Goal: Task Accomplishment & Management: Complete application form

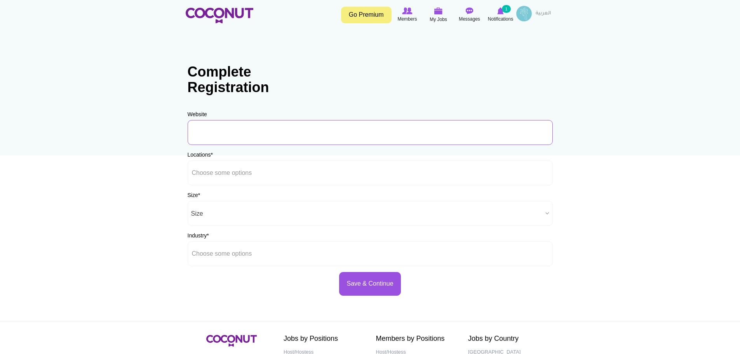
click at [222, 126] on input "URL" at bounding box center [370, 132] width 365 height 25
type input "https://www.momope.com"
click at [110, 77] on body "Toggle navigation Go Premium Members My Jobs Post a Job Messages Notifications …" at bounding box center [370, 223] width 740 height 447
click at [111, 90] on body "Toggle navigation Go Premium Members My Jobs Post a Job Messages Notifications …" at bounding box center [370, 223] width 740 height 447
click at [240, 175] on input "text" at bounding box center [227, 172] width 70 height 7
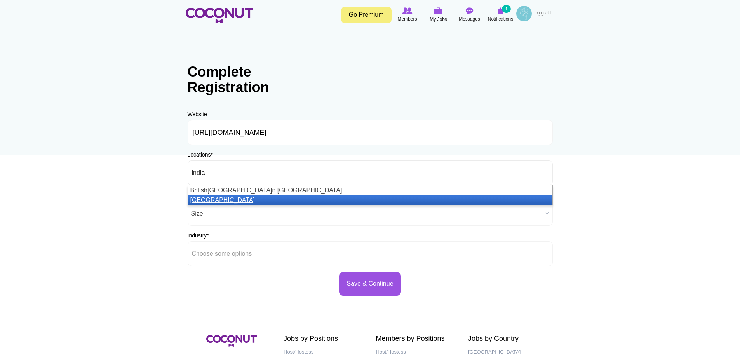
type input "india"
click at [202, 198] on em "[GEOGRAPHIC_DATA]" at bounding box center [222, 200] width 65 height 7
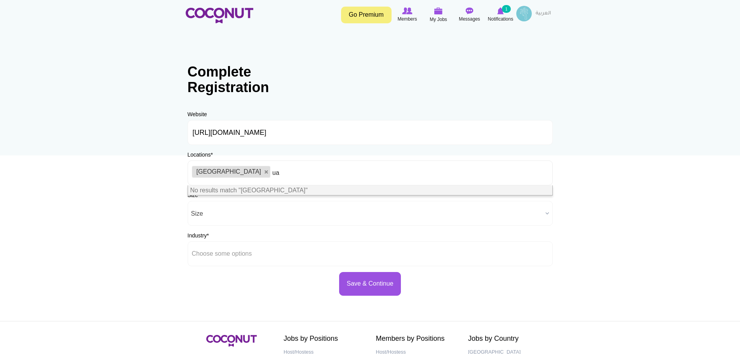
type input "u"
type input "d"
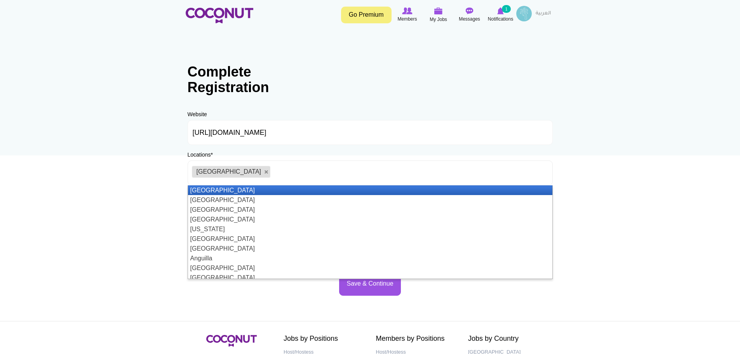
type input "a"
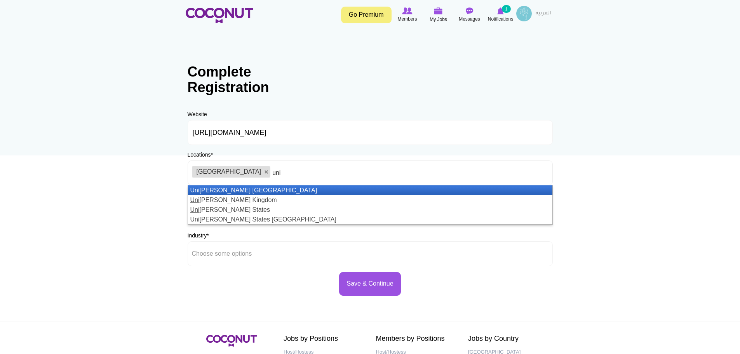
type input "uni"
click at [236, 189] on li "Uni ted Arab Emirates" at bounding box center [370, 190] width 365 height 10
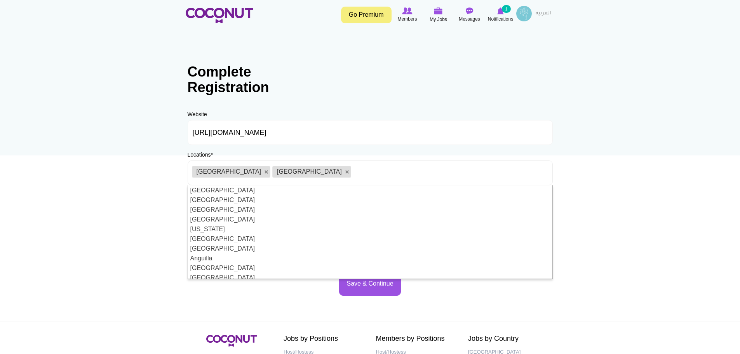
click at [127, 198] on body "Toggle navigation Go Premium Members My Jobs Post a Job Messages Notifications …" at bounding box center [370, 223] width 740 height 447
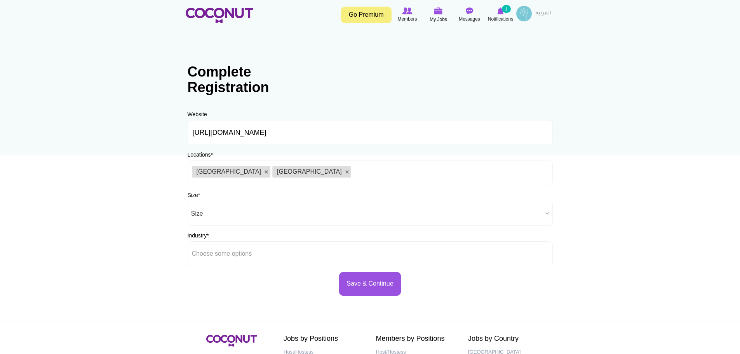
click at [234, 212] on span "Size" at bounding box center [366, 213] width 351 height 25
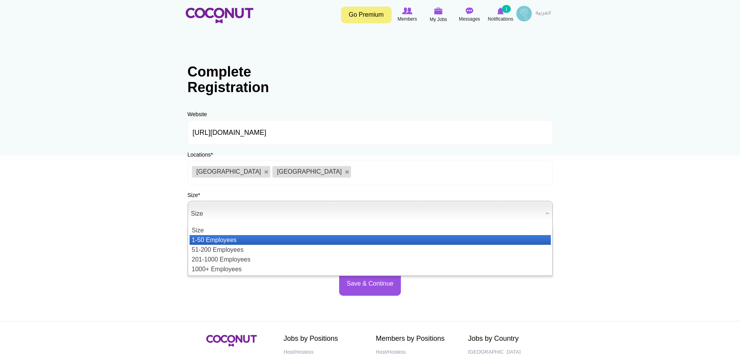
click at [215, 242] on li "1-50 Employees" at bounding box center [370, 240] width 361 height 10
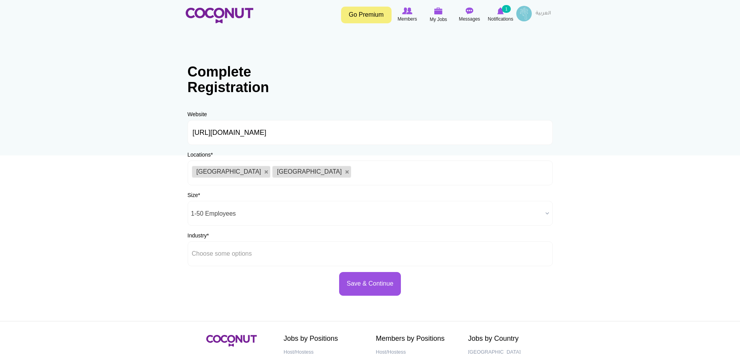
click at [115, 208] on body "Toggle navigation Go Premium Members My Jobs Post a Job Messages Notifications …" at bounding box center [370, 223] width 740 height 447
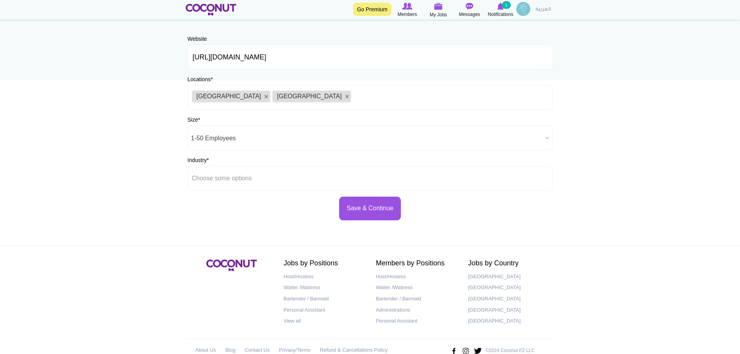
scroll to position [78, 0]
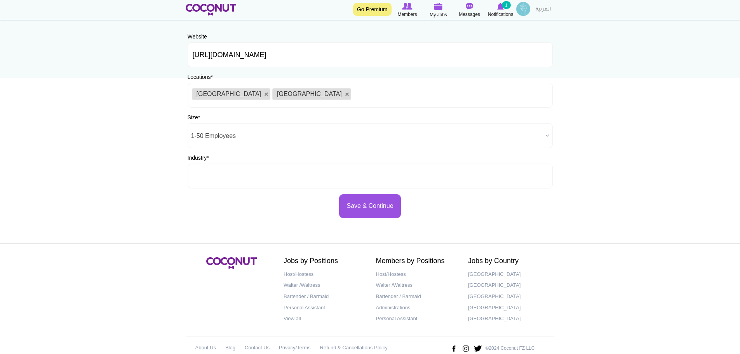
click at [269, 176] on ul at bounding box center [370, 176] width 365 height 25
type input "d"
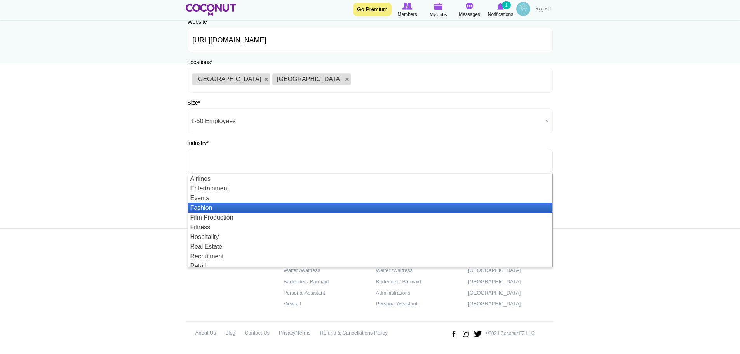
scroll to position [23, 0]
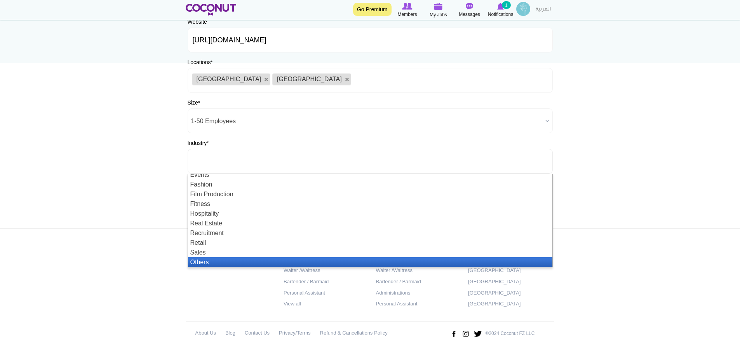
click at [228, 261] on li "Others" at bounding box center [370, 262] width 365 height 10
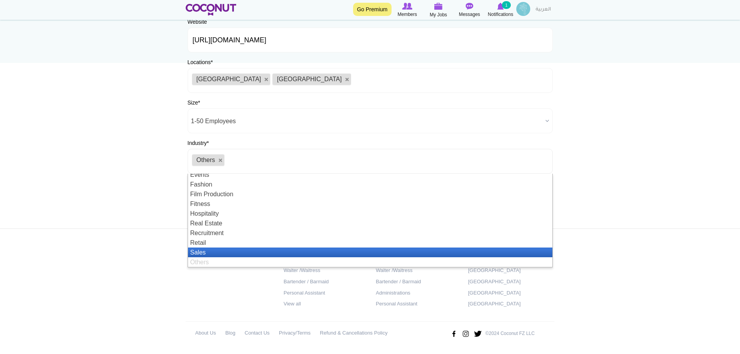
click at [234, 249] on li "Sales" at bounding box center [370, 253] width 365 height 10
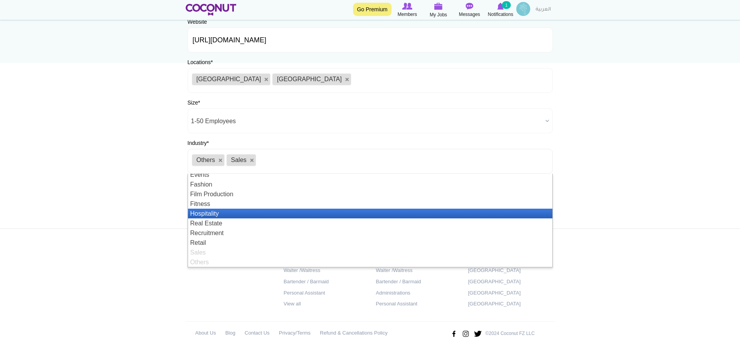
scroll to position [0, 0]
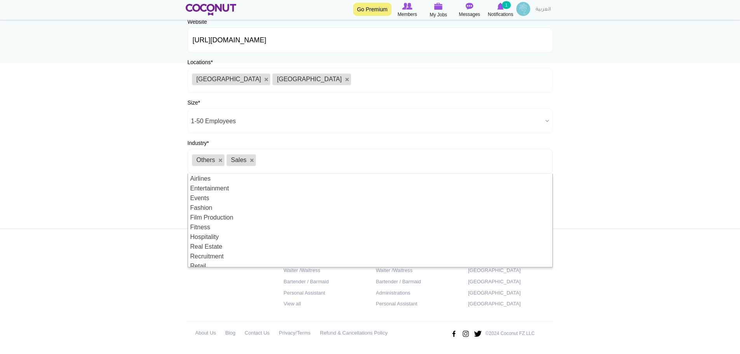
click at [119, 133] on body "Toggle navigation Go Premium Members My Jobs Post a Job Messages Notifications …" at bounding box center [370, 130] width 740 height 447
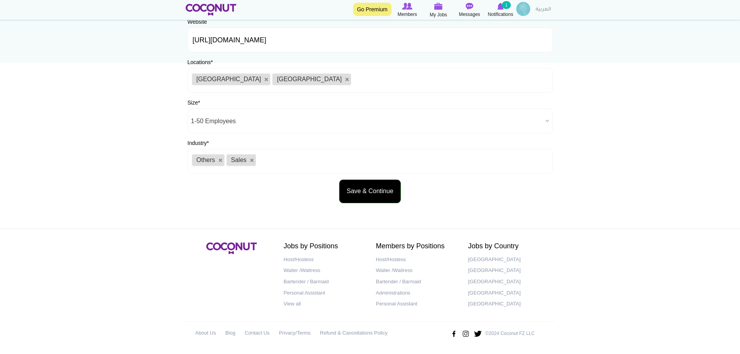
click at [381, 190] on button "Save & Continue" at bounding box center [369, 192] width 61 height 24
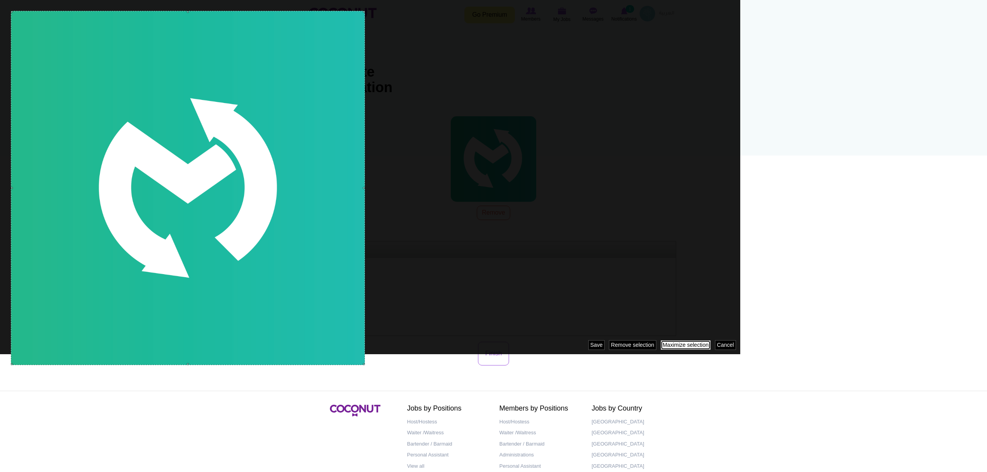
click at [675, 344] on link "Maximize selection" at bounding box center [686, 345] width 50 height 10
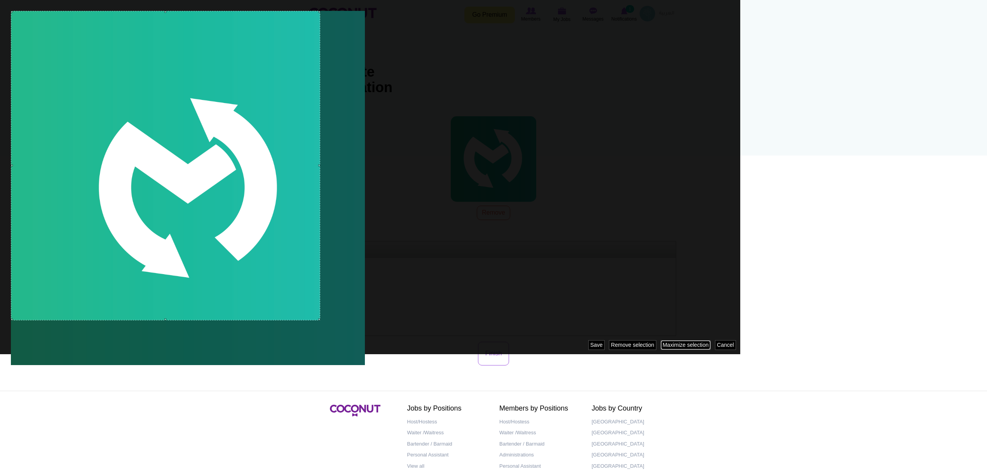
drag, startPoint x: 364, startPoint y: 364, endPoint x: 320, endPoint y: 282, distance: 92.5
click at [320, 282] on div at bounding box center [370, 177] width 740 height 354
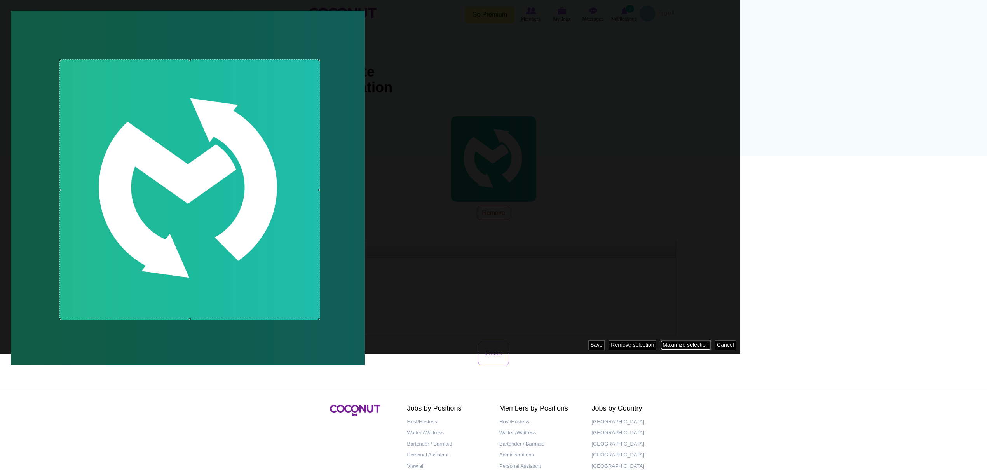
drag, startPoint x: 13, startPoint y: 12, endPoint x: 86, endPoint y: 59, distance: 86.6
click at [86, 59] on div at bounding box center [189, 189] width 261 height 261
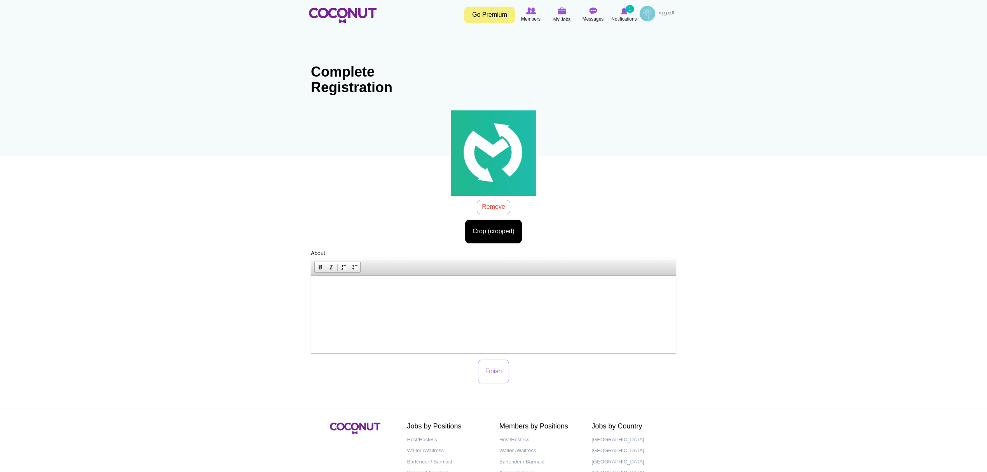
click at [437, 299] on html at bounding box center [493, 287] width 365 height 24
click at [492, 354] on button "Finish" at bounding box center [493, 372] width 31 height 24
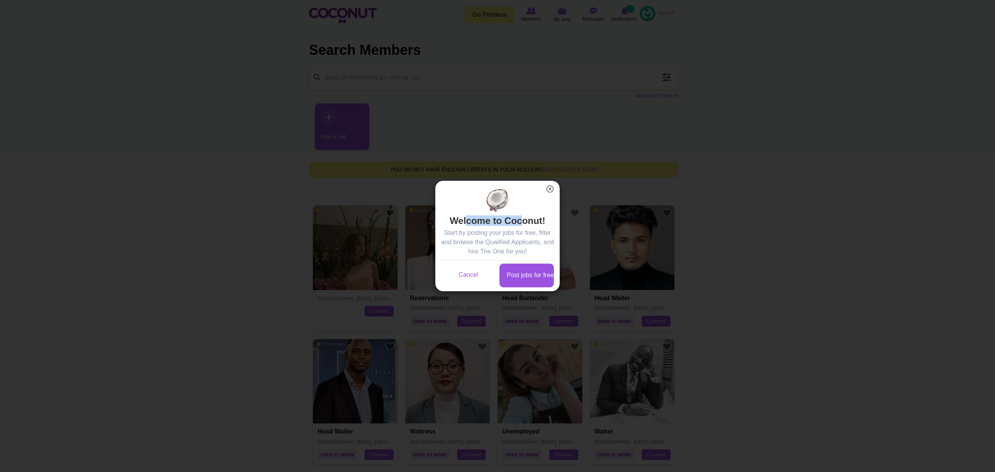
drag, startPoint x: 464, startPoint y: 223, endPoint x: 527, endPoint y: 220, distance: 63.8
click at [527, 220] on h2 "Welcome to Coconut!" at bounding box center [497, 208] width 117 height 39
drag, startPoint x: 484, startPoint y: 232, endPoint x: 512, endPoint y: 243, distance: 30.3
click at [512, 243] on p "Start by posting your jobs for free, filter and browse the Qualified Applicants…" at bounding box center [497, 242] width 117 height 28
click at [527, 276] on link "Post jobs for free" at bounding box center [526, 276] width 54 height 24
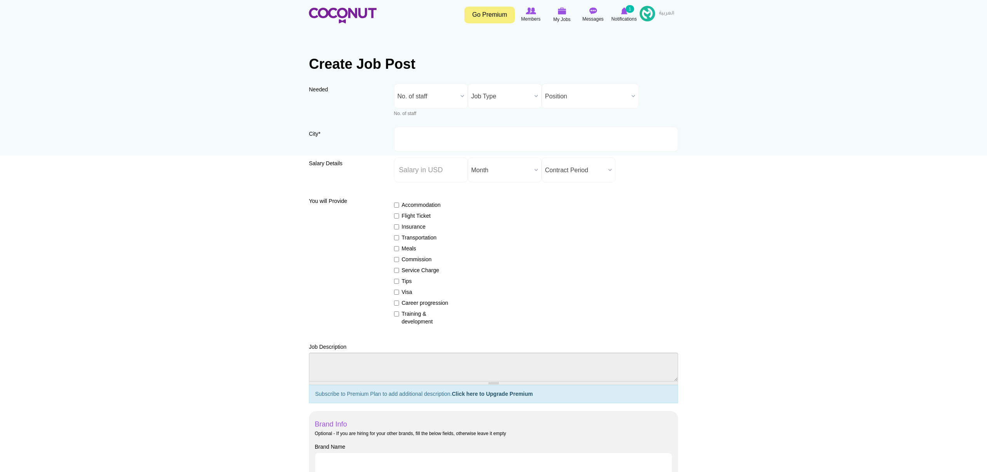
click at [455, 95] on span "No. of staff" at bounding box center [428, 96] width 60 height 25
click at [428, 187] on li "More than 5" at bounding box center [431, 185] width 70 height 10
click at [540, 98] on div "Needed Needed * No. of staff 1 2 3 4 5 More than 5 More than 5 No. of staff 1 2…" at bounding box center [493, 105] width 369 height 43
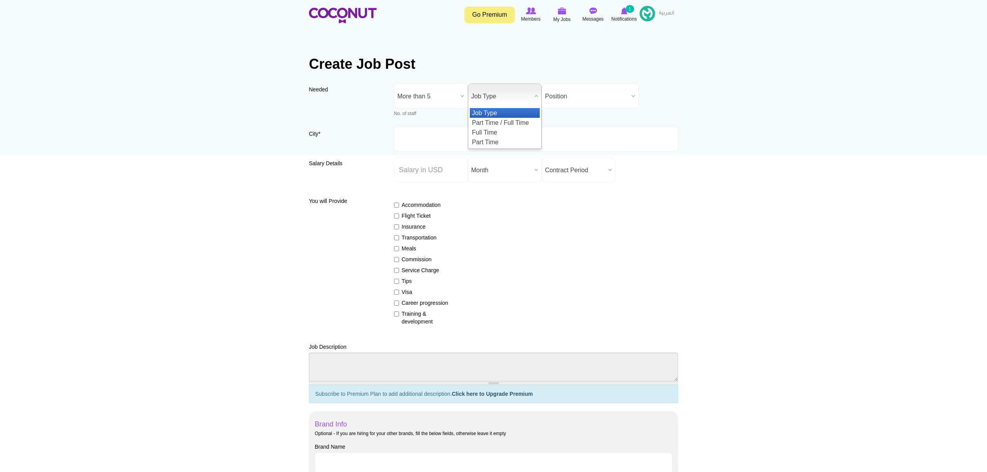
click at [538, 98] on b at bounding box center [536, 96] width 10 height 24
click at [511, 129] on li "Full Time" at bounding box center [505, 132] width 70 height 10
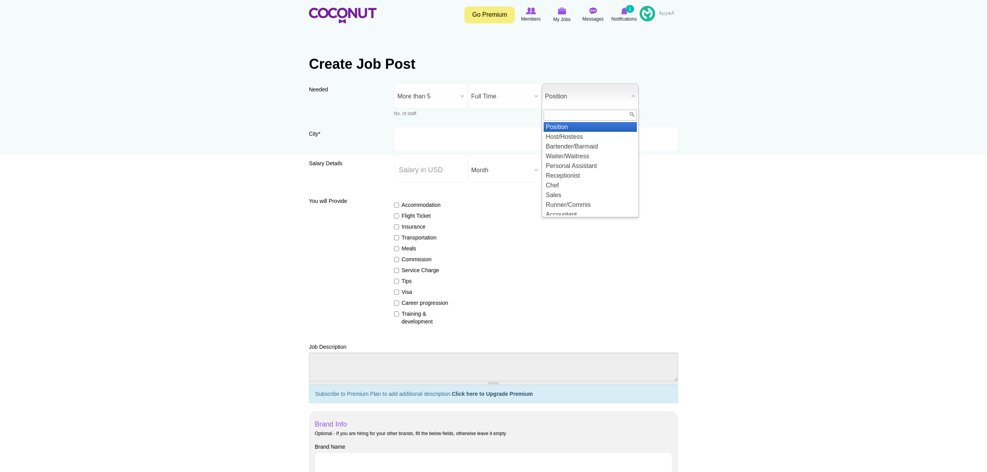
click at [612, 84] on span "Position" at bounding box center [586, 96] width 83 height 25
click at [633, 89] on b at bounding box center [634, 96] width 10 height 24
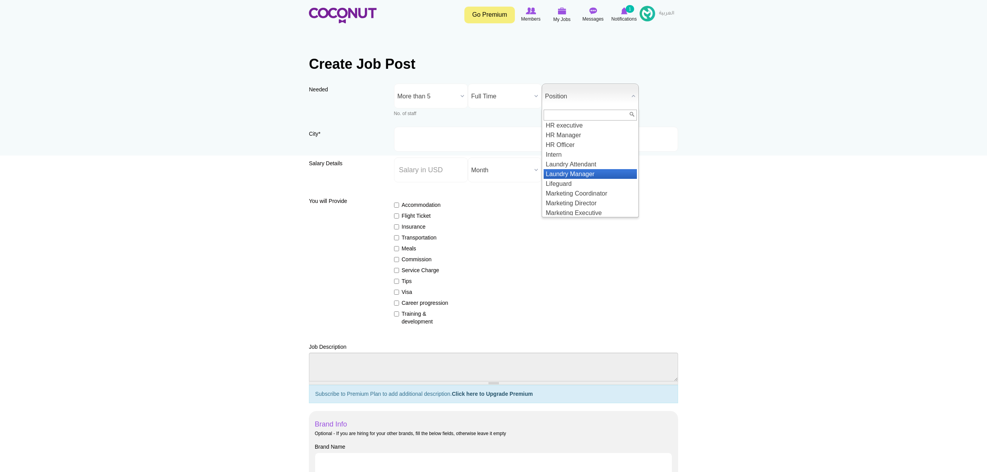
scroll to position [617, 0]
click at [608, 166] on li "Marketing Executive" at bounding box center [590, 161] width 93 height 10
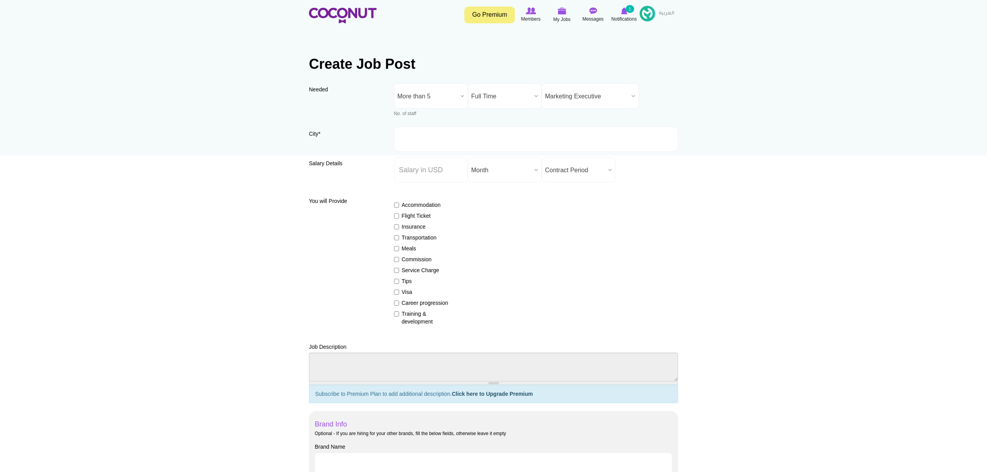
click at [426, 127] on input "City *" at bounding box center [536, 139] width 285 height 25
click at [447, 131] on input "City *" at bounding box center [536, 139] width 285 height 25
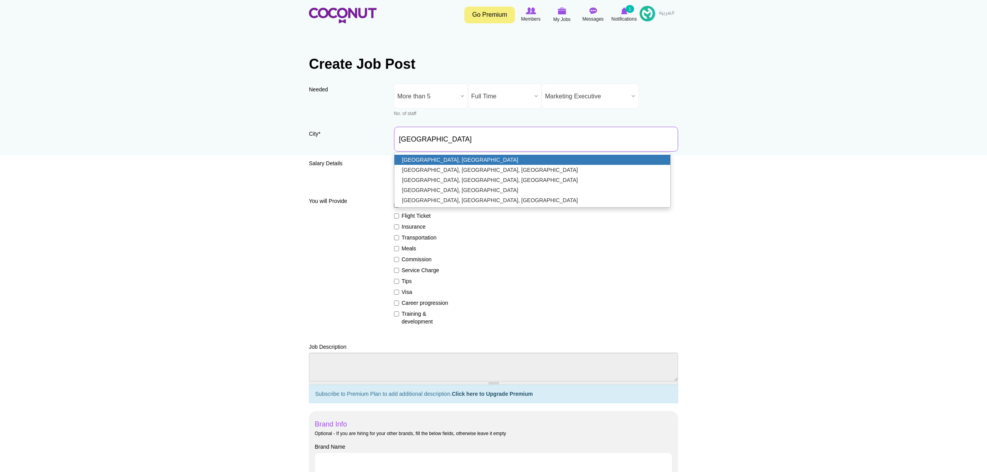
type input "[GEOGRAPHIC_DATA], [GEOGRAPHIC_DATA]"
click at [440, 156] on link "[GEOGRAPHIC_DATA], [GEOGRAPHIC_DATA]" at bounding box center [533, 160] width 276 height 10
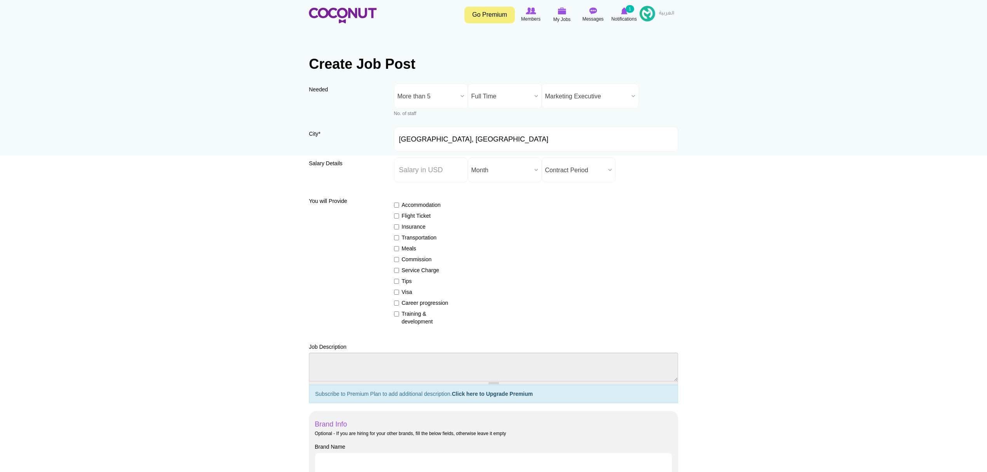
click at [433, 173] on input "Salary ($) *" at bounding box center [431, 169] width 74 height 25
type input "1500"
click at [527, 169] on span "Month" at bounding box center [502, 170] width 60 height 25
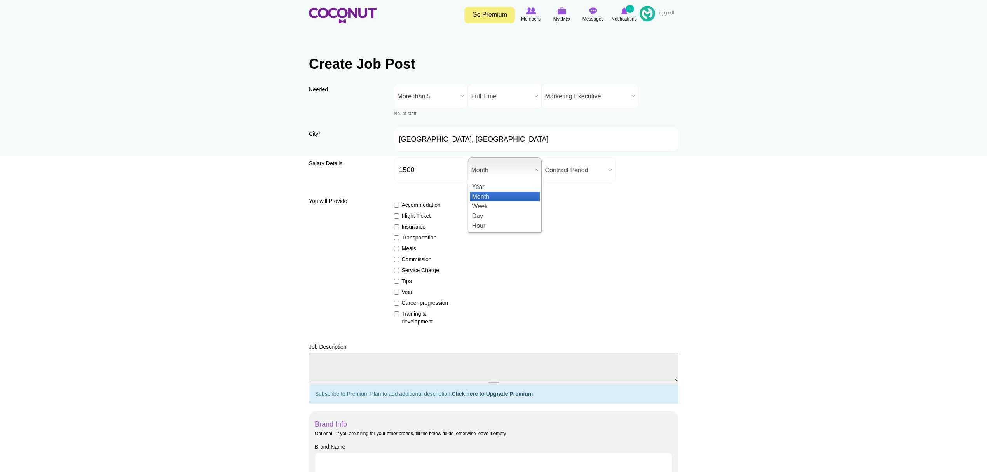
click at [509, 194] on li "Month" at bounding box center [505, 197] width 70 height 10
click at [578, 168] on span "Contract Period" at bounding box center [575, 170] width 60 height 25
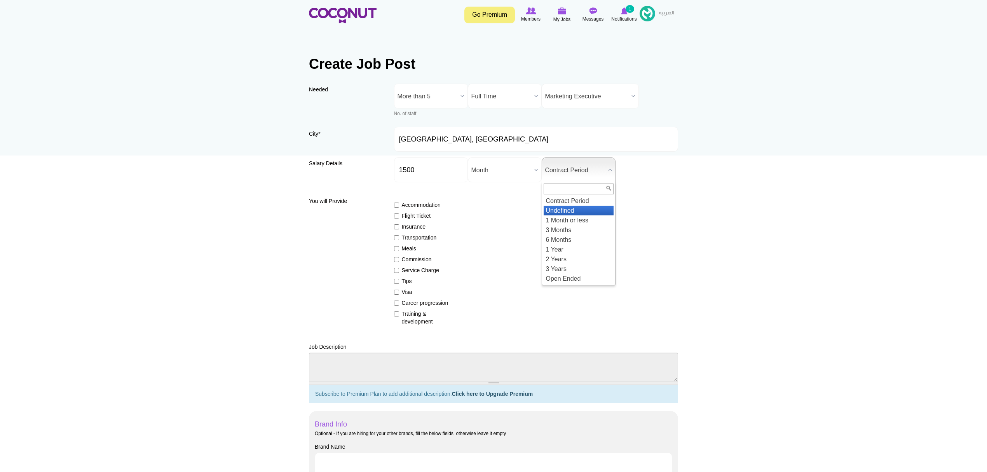
click at [578, 208] on li "Undefined" at bounding box center [579, 211] width 70 height 10
click at [667, 196] on div "Accommodation Flight Ticket Insurance Transportation Meals Commission Service C…" at bounding box center [536, 259] width 285 height 131
click at [398, 279] on input "Tips" at bounding box center [396, 281] width 5 height 5
checkbox input "true"
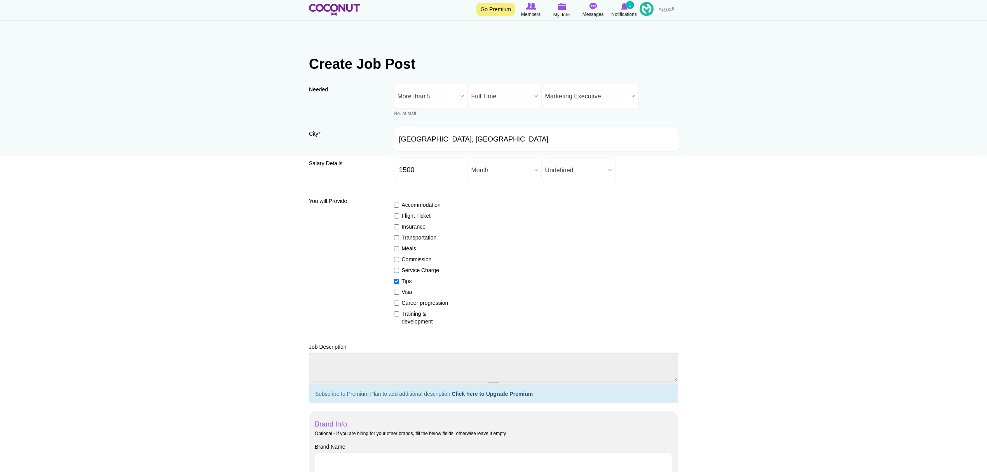
scroll to position [207, 0]
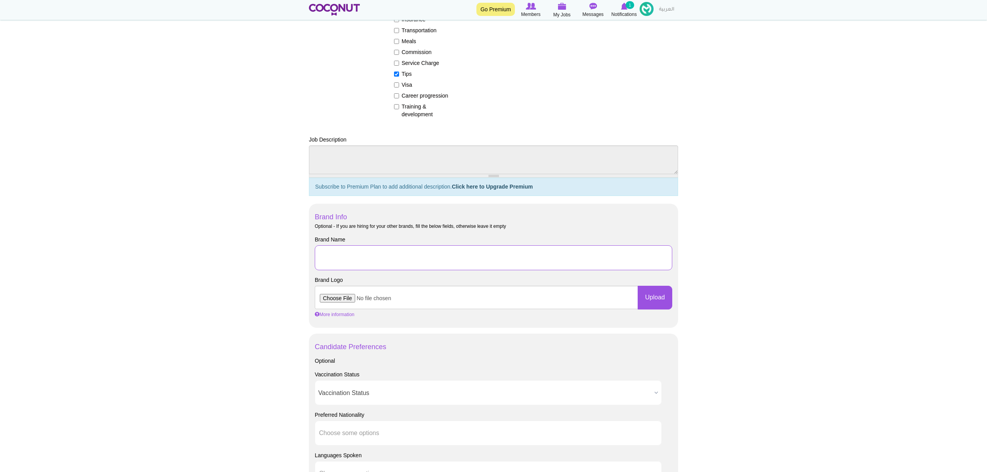
click at [367, 253] on input "Brand Name" at bounding box center [494, 257] width 358 height 25
click at [383, 260] on input "momo pe" at bounding box center [494, 257] width 358 height 25
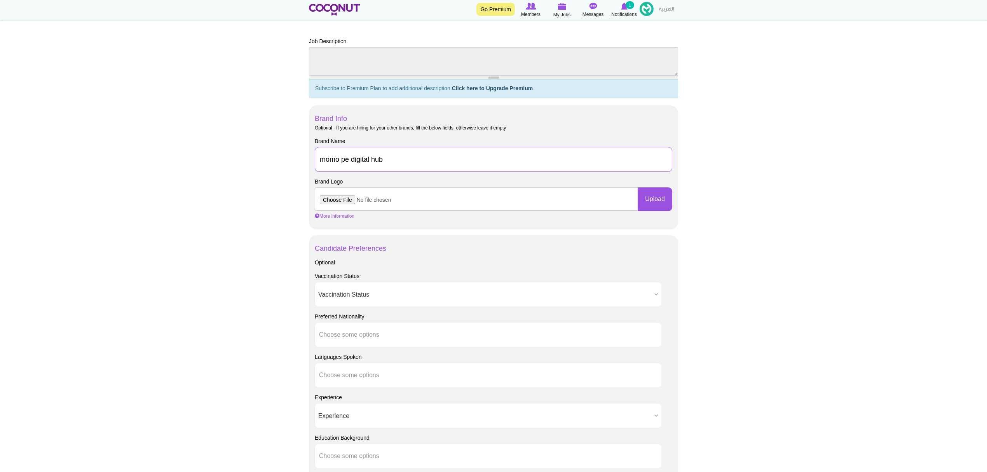
scroll to position [311, 0]
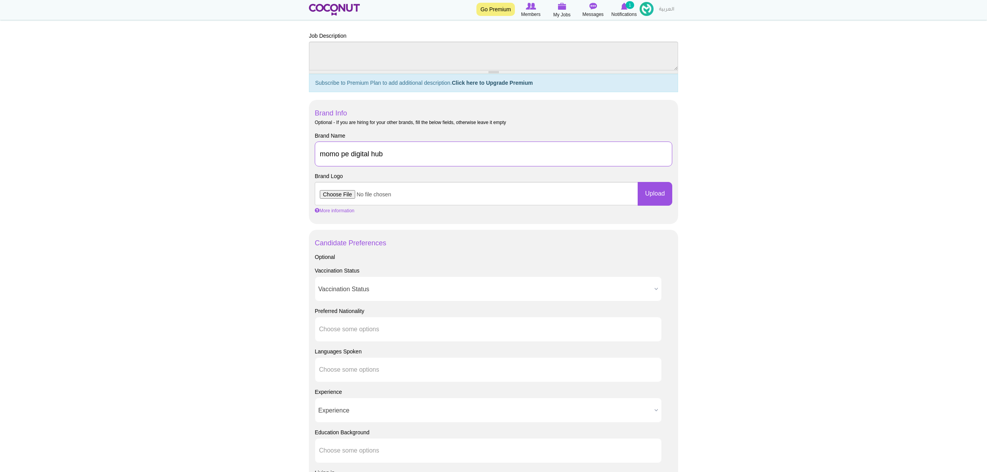
type input "momo pe digital hub"
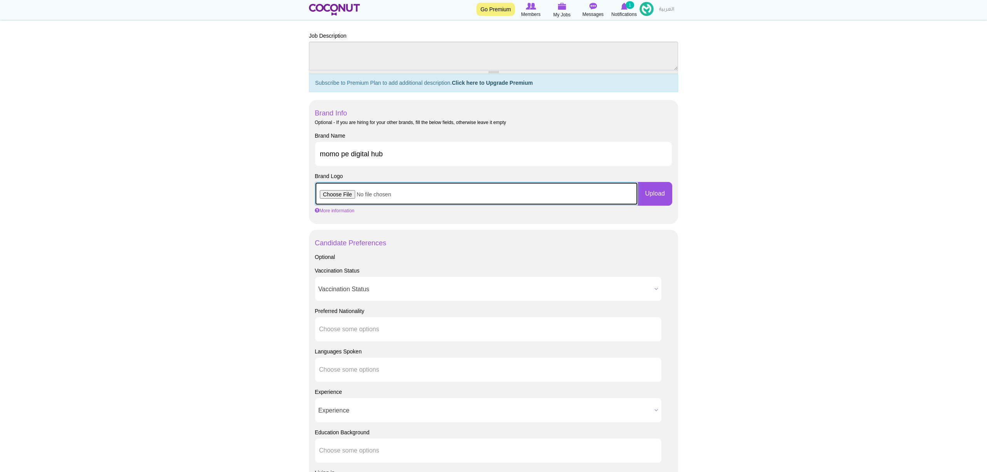
click at [335, 197] on input "file" at bounding box center [476, 193] width 323 height 23
type input "C:\fakepath\DP Design Coloured BG.png"
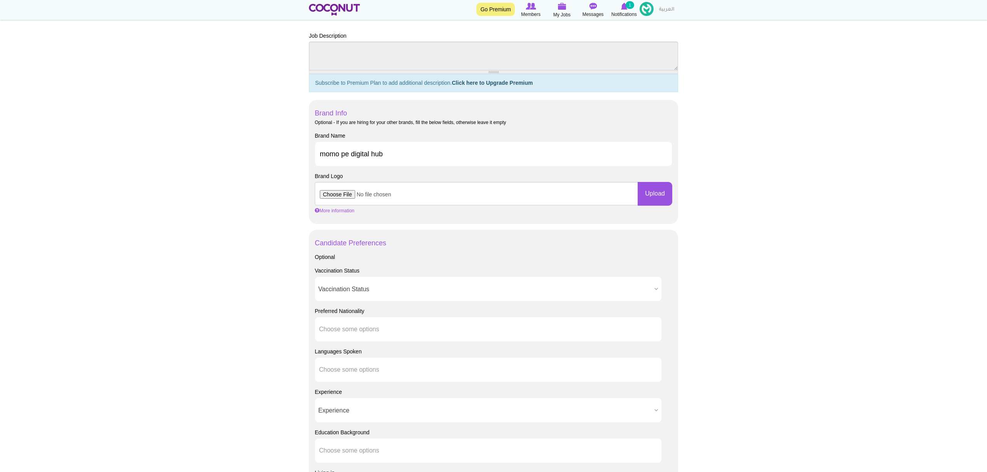
click at [175, 145] on body "Toggle navigation Go Premium Members My Jobs Post a Job Messages Notifications …" at bounding box center [493, 225] width 987 height 1073
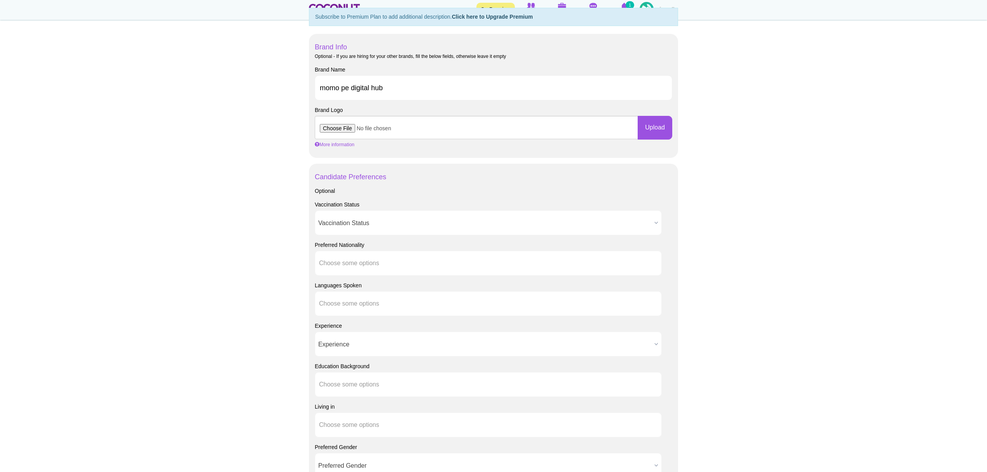
scroll to position [518, 0]
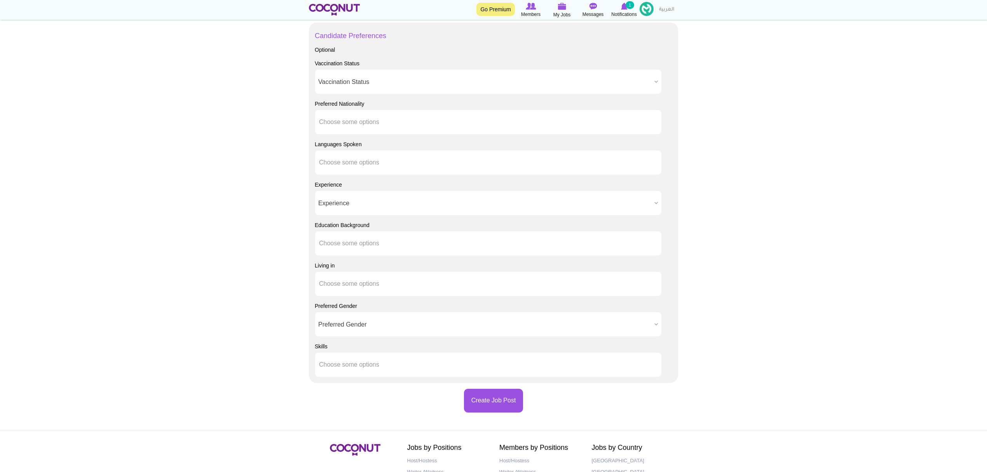
click at [404, 82] on span "Vaccination Status" at bounding box center [484, 82] width 333 height 25
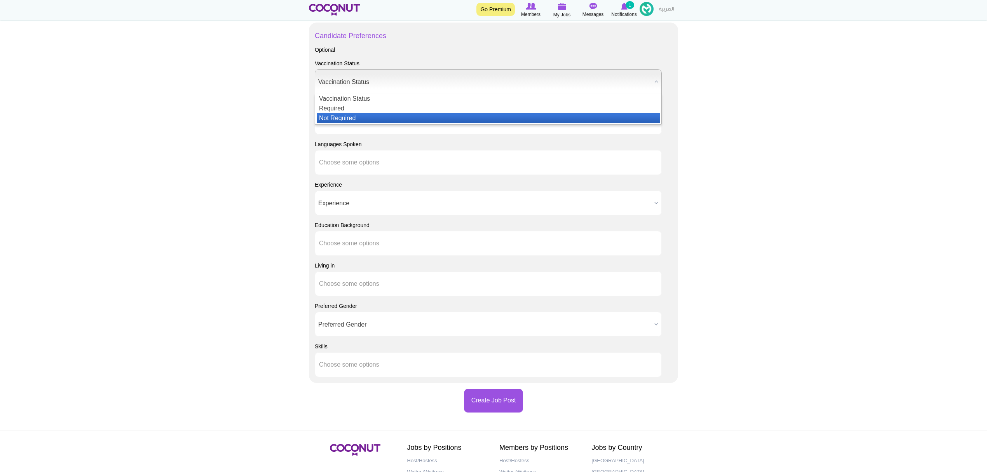
click at [353, 117] on li "Not Required" at bounding box center [488, 118] width 343 height 10
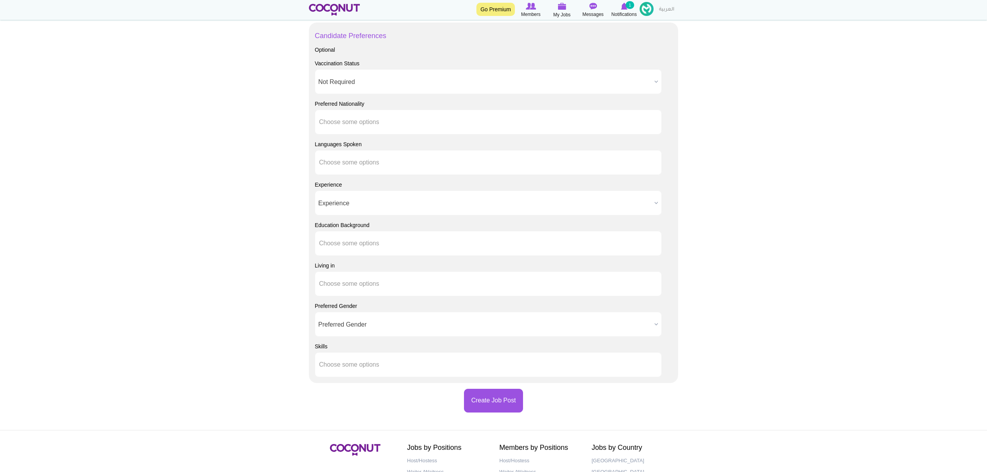
click at [204, 115] on body "Toggle navigation Go Premium Members My Jobs Post a Job Messages Notifications …" at bounding box center [493, 18] width 987 height 1073
click at [356, 113] on ul at bounding box center [488, 122] width 347 height 25
type input "u"
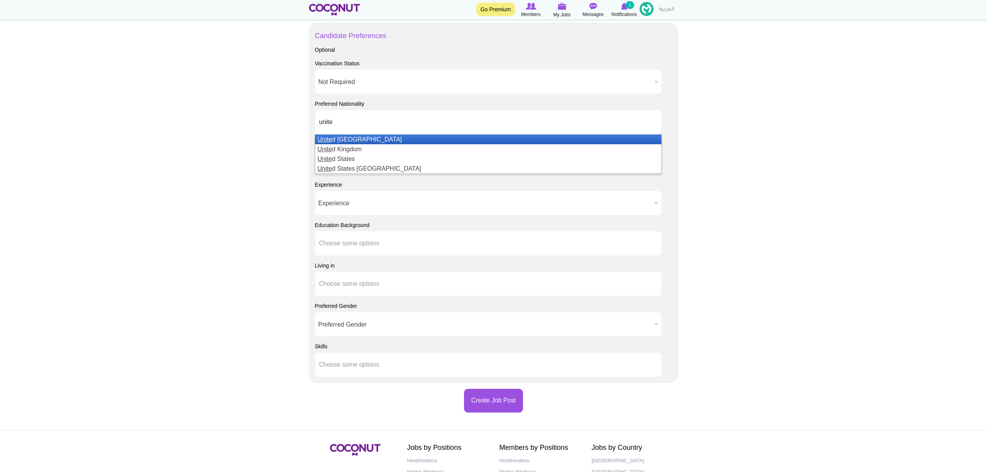
type input "unite"
click at [381, 141] on li "Unite d Arab Emirates" at bounding box center [488, 139] width 346 height 10
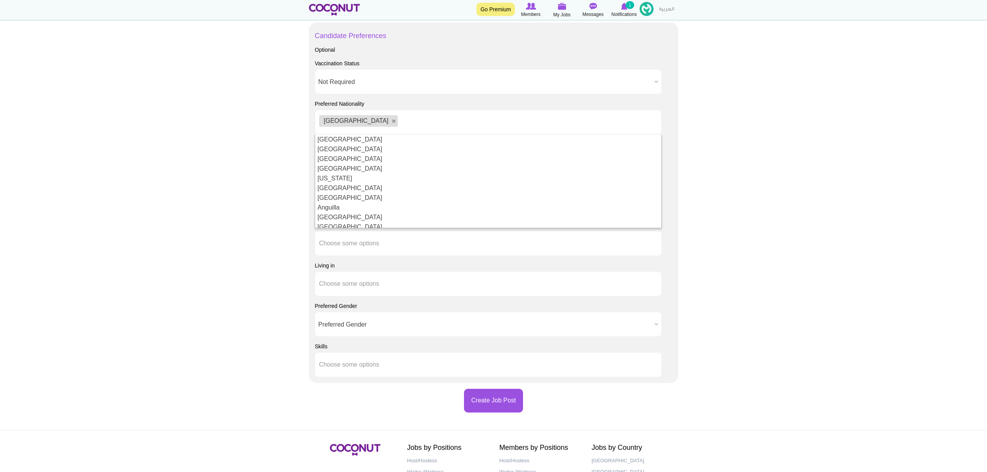
click at [408, 122] on ul "[GEOGRAPHIC_DATA]" at bounding box center [488, 122] width 347 height 25
click at [409, 122] on ul "[GEOGRAPHIC_DATA]" at bounding box center [488, 122] width 347 height 25
click at [430, 122] on ul "[GEOGRAPHIC_DATA]" at bounding box center [488, 122] width 347 height 25
click at [131, 168] on body "Toggle navigation Go Premium Members My Jobs Post a Job Messages Notifications …" at bounding box center [493, 18] width 987 height 1073
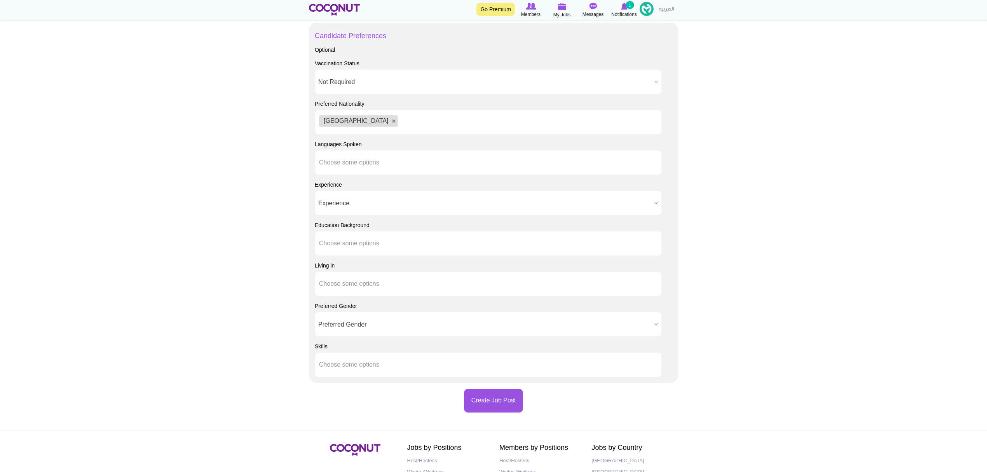
click at [490, 123] on ul "[GEOGRAPHIC_DATA]" at bounding box center [488, 122] width 347 height 25
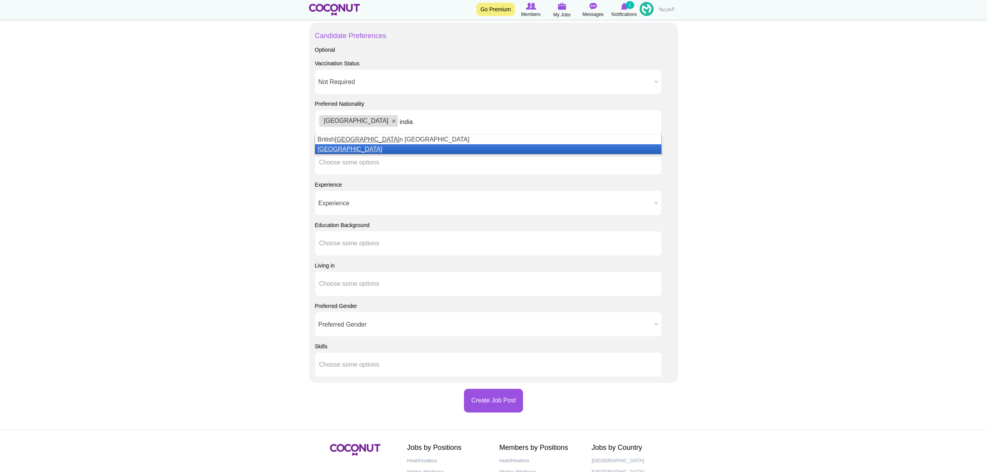
type input "india"
click at [322, 150] on em "India" at bounding box center [350, 149] width 65 height 7
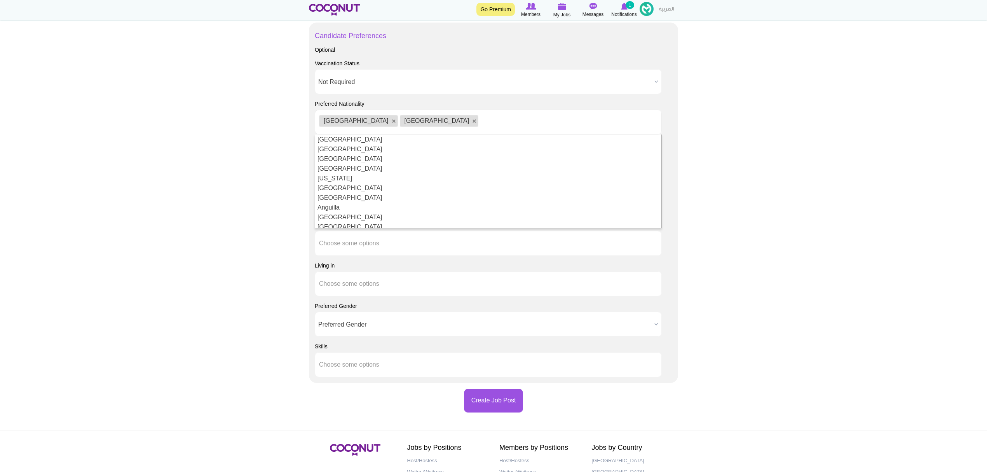
click at [229, 169] on body "Toggle navigation Go Premium Members My Jobs Post a Job Messages Notifications …" at bounding box center [493, 18] width 987 height 1073
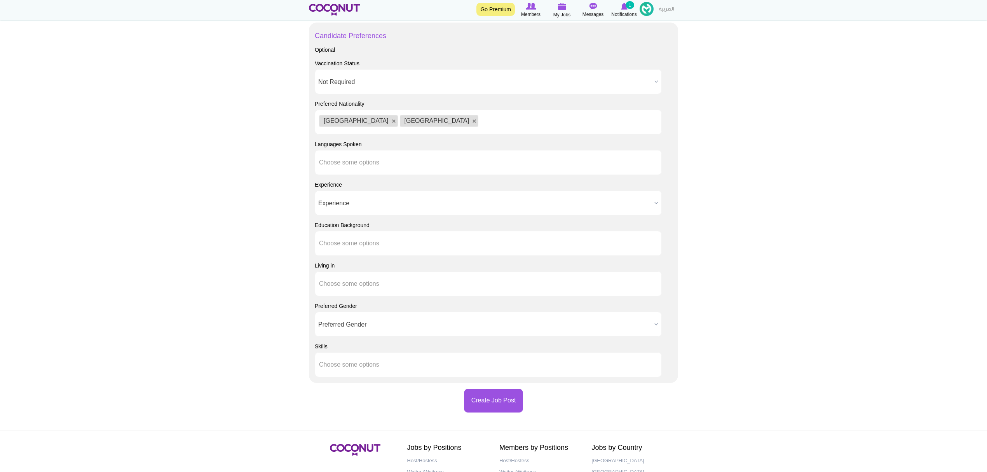
click at [192, 182] on body "Toggle navigation Go Premium Members My Jobs Post a Job Messages Notifications …" at bounding box center [493, 18] width 987 height 1073
drag, startPoint x: 194, startPoint y: 182, endPoint x: 425, endPoint y: 148, distance: 233.9
click at [194, 182] on body "Toggle navigation Go Premium Members My Jobs Post a Job Messages Notifications …" at bounding box center [493, 18] width 987 height 1073
click at [398, 168] on ul at bounding box center [488, 162] width 347 height 25
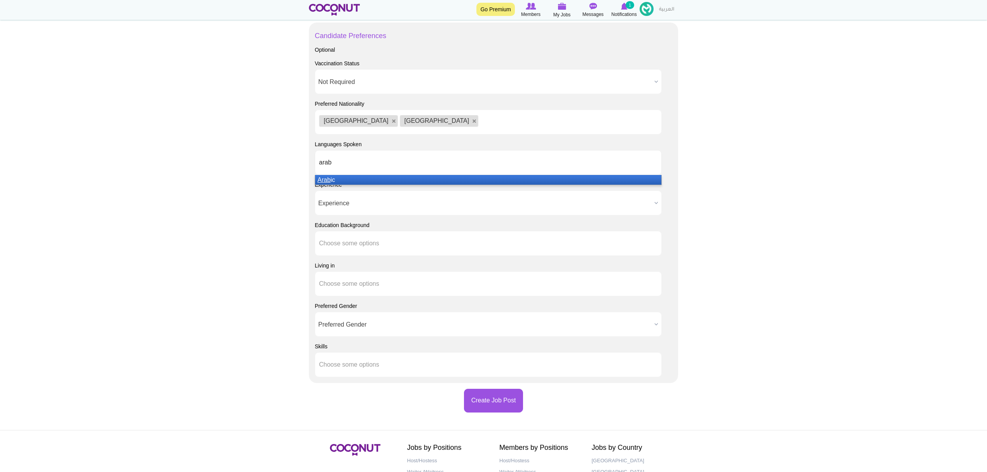
type input "arab"
click at [328, 179] on em "Arab" at bounding box center [324, 179] width 13 height 7
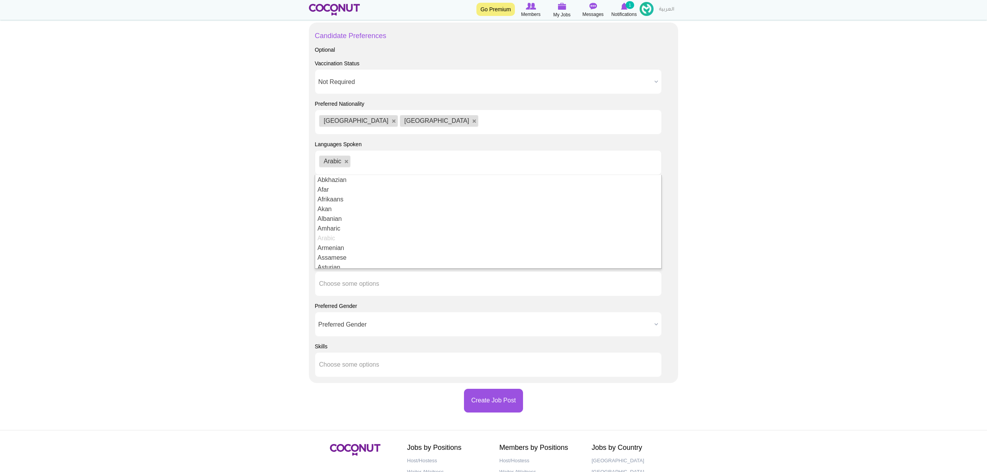
click at [374, 161] on ul "Arabic" at bounding box center [488, 162] width 347 height 25
click at [162, 197] on body "Toggle navigation Go Premium Members My Jobs Post a Job Messages Notifications …" at bounding box center [493, 18] width 987 height 1073
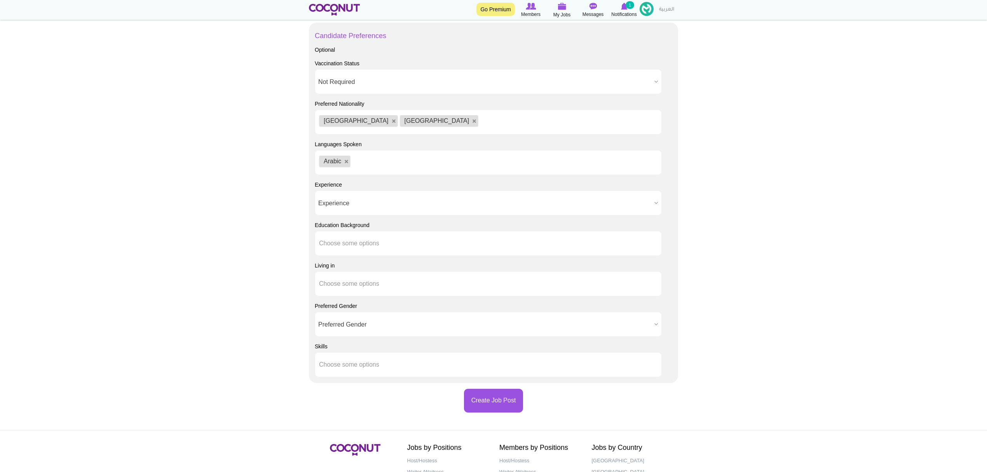
click at [406, 159] on ul "Arabic" at bounding box center [488, 162] width 347 height 25
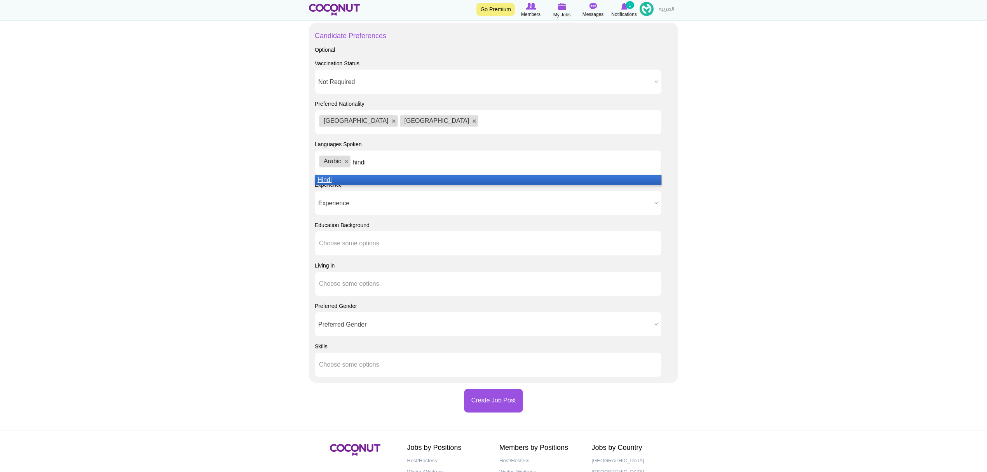
type input "hindi"
click at [319, 179] on em "Hindi" at bounding box center [325, 179] width 14 height 7
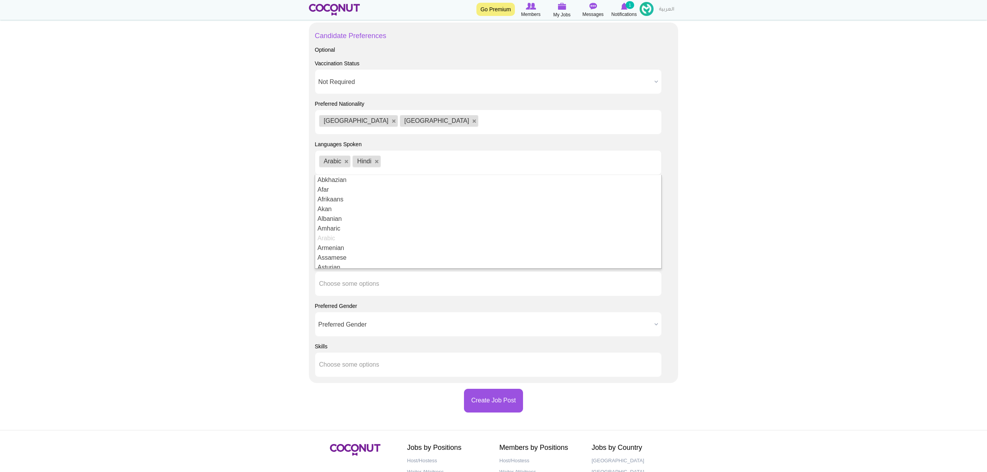
click at [252, 178] on body "Toggle navigation Go Premium Members My Jobs Post a Job Messages Notifications …" at bounding box center [493, 18] width 987 height 1073
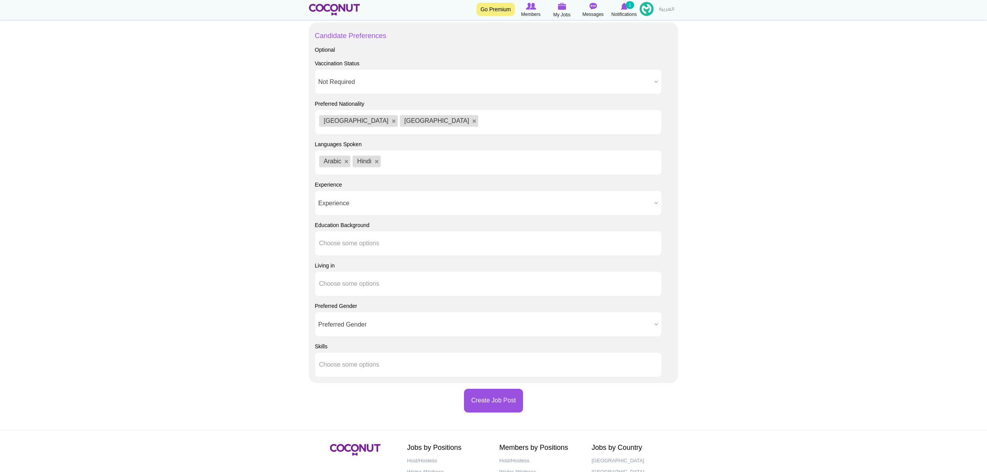
click at [442, 164] on ul "Arabic Hindi" at bounding box center [488, 162] width 347 height 25
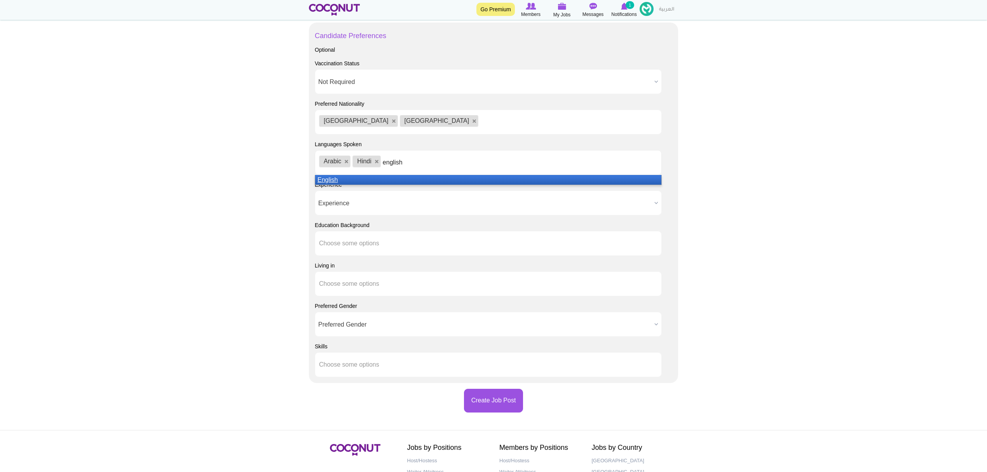
type input "english"
click at [324, 179] on em "English" at bounding box center [328, 179] width 20 height 7
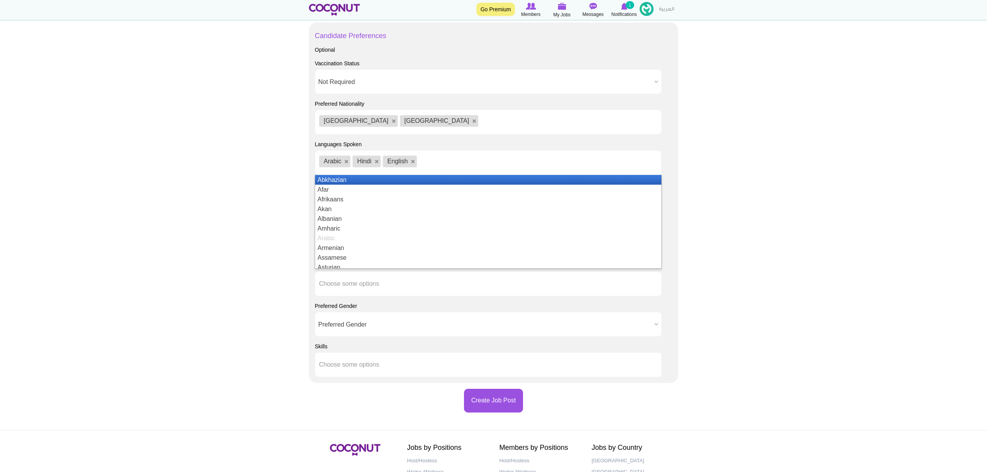
click at [181, 164] on body "Toggle navigation Go Premium Members My Jobs Post a Job Messages Notifications …" at bounding box center [493, 18] width 987 height 1073
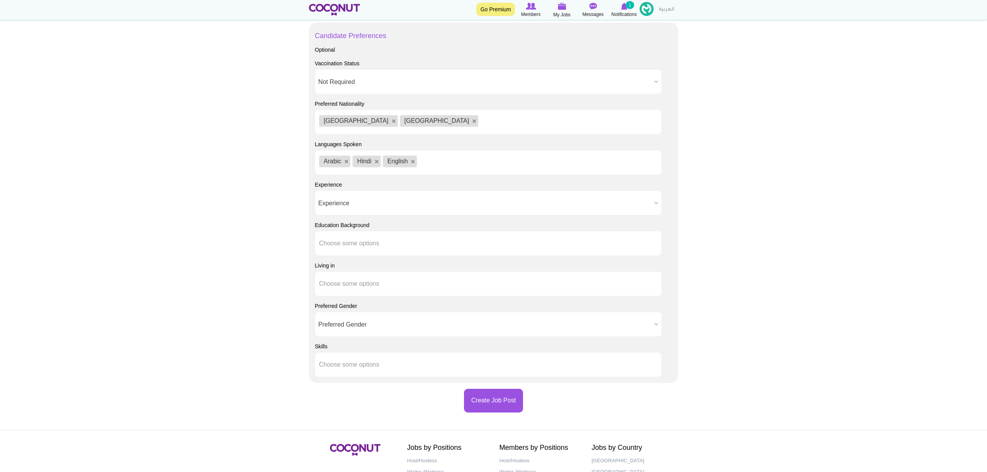
click at [182, 164] on body "Toggle navigation Go Premium Members My Jobs Post a Job Messages Notifications …" at bounding box center [493, 18] width 987 height 1073
click at [348, 208] on span "Experience" at bounding box center [484, 203] width 333 height 25
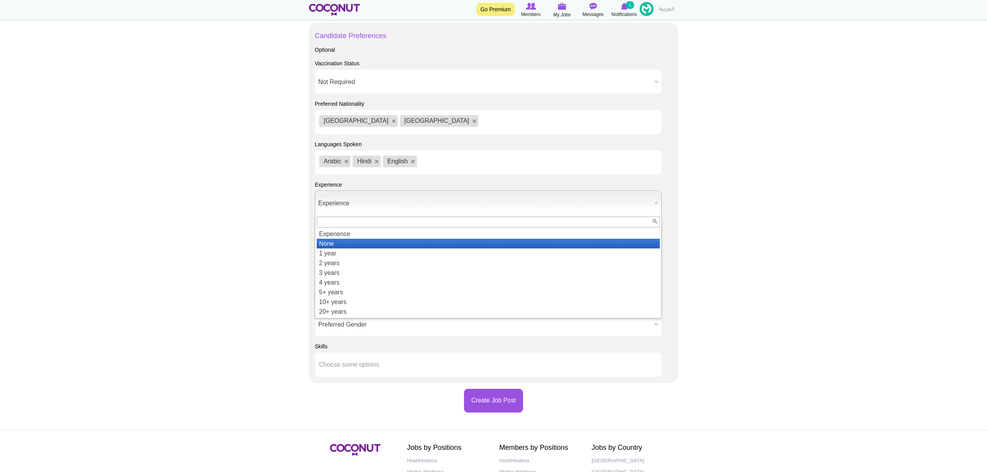
click at [349, 244] on li "None" at bounding box center [488, 244] width 343 height 10
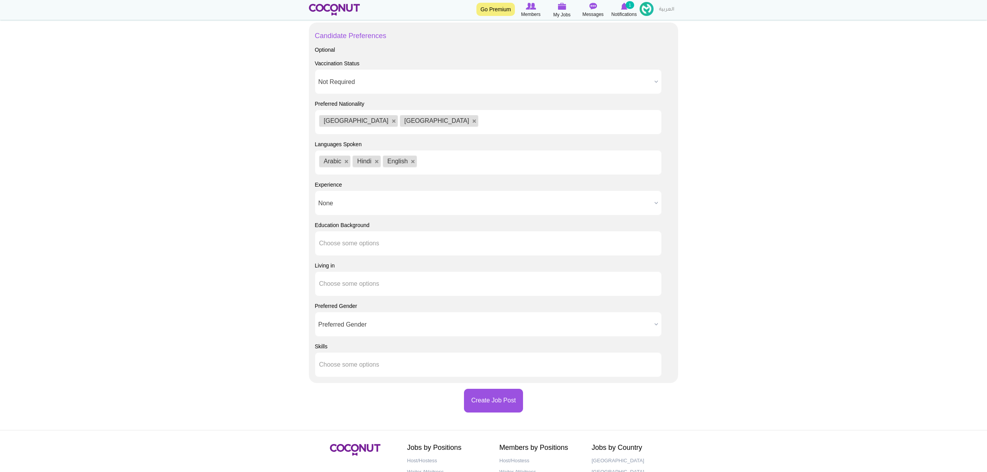
click at [239, 209] on body "Toggle navigation Go Premium Members My Jobs Post a Job Messages Notifications …" at bounding box center [493, 18] width 987 height 1073
click at [366, 243] on input "text" at bounding box center [354, 243] width 70 height 7
click at [365, 201] on span "None" at bounding box center [484, 203] width 333 height 25
type input "Choose some options"
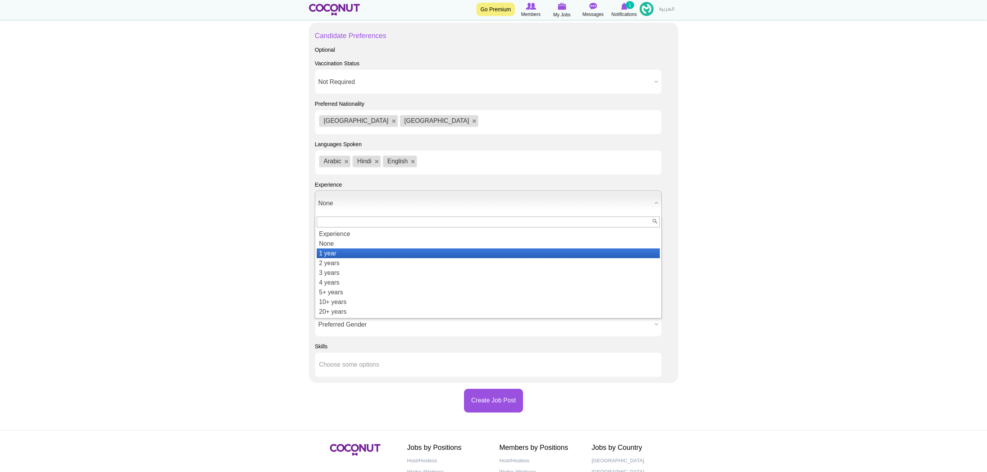
click at [364, 253] on li "1 year" at bounding box center [488, 253] width 343 height 10
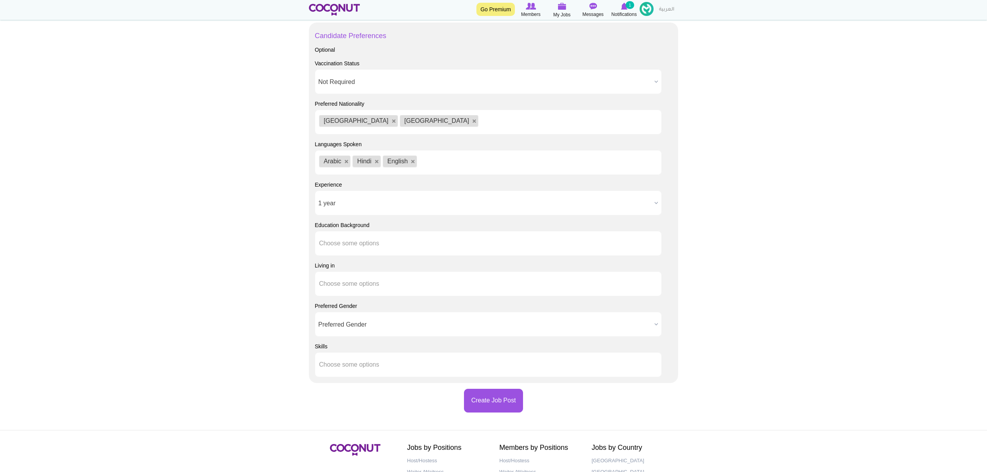
click at [215, 227] on body "Toggle navigation Go Premium Members My Jobs Post a Job Messages Notifications …" at bounding box center [493, 18] width 987 height 1073
click at [208, 220] on body "Toggle navigation Go Premium Members My Jobs Post a Job Messages Notifications …" at bounding box center [493, 18] width 987 height 1073
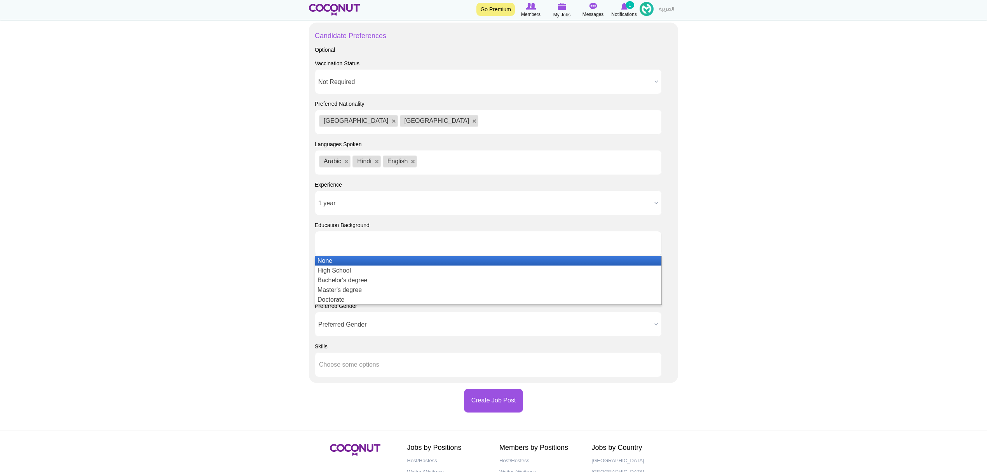
drag, startPoint x: 395, startPoint y: 247, endPoint x: 420, endPoint y: 239, distance: 26.1
click at [394, 248] on ul at bounding box center [488, 243] width 347 height 25
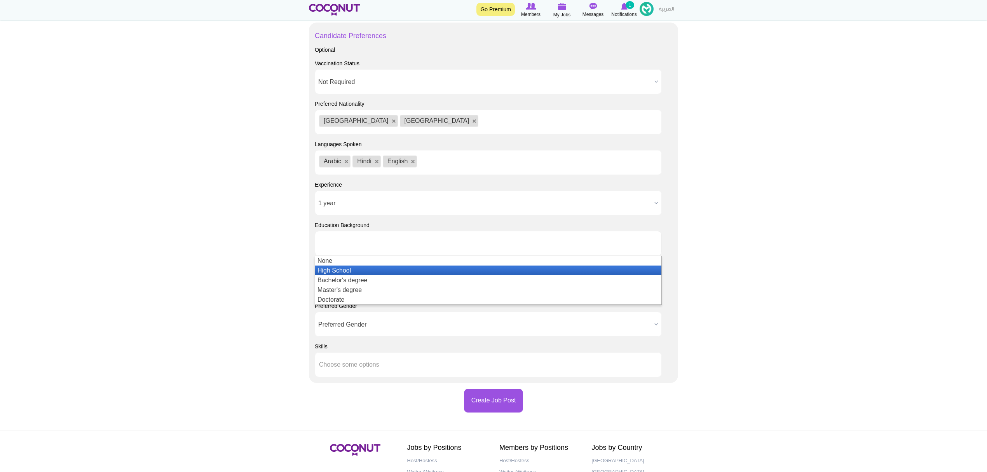
click at [389, 271] on li "High School" at bounding box center [488, 270] width 346 height 10
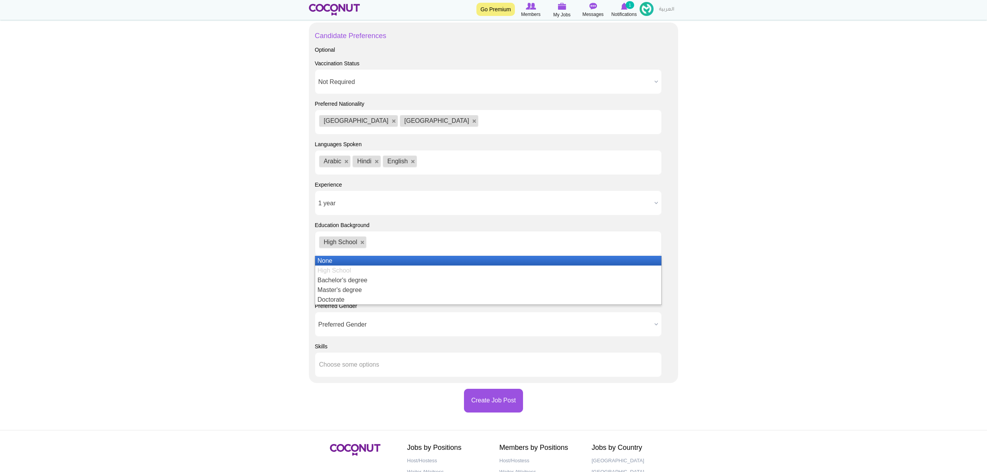
click at [275, 258] on body "Toggle navigation Go Premium Members My Jobs Post a Job Messages Notifications …" at bounding box center [493, 18] width 987 height 1073
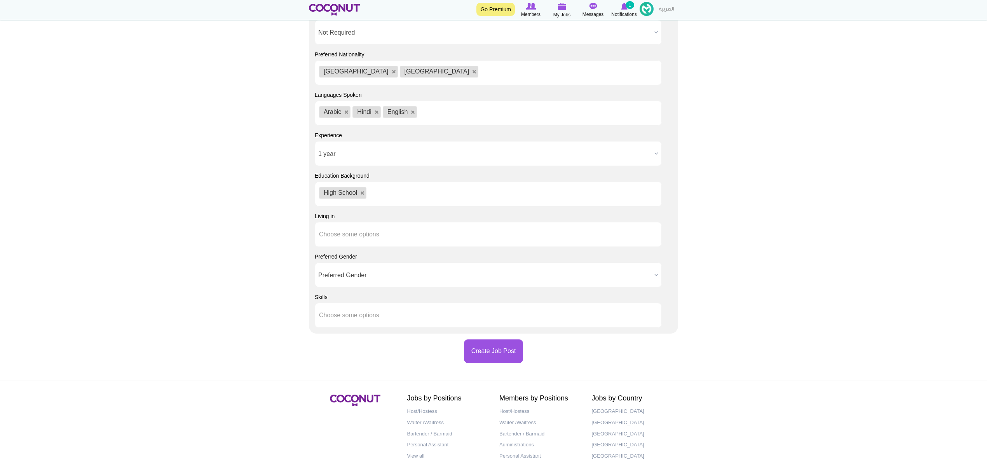
scroll to position [570, 0]
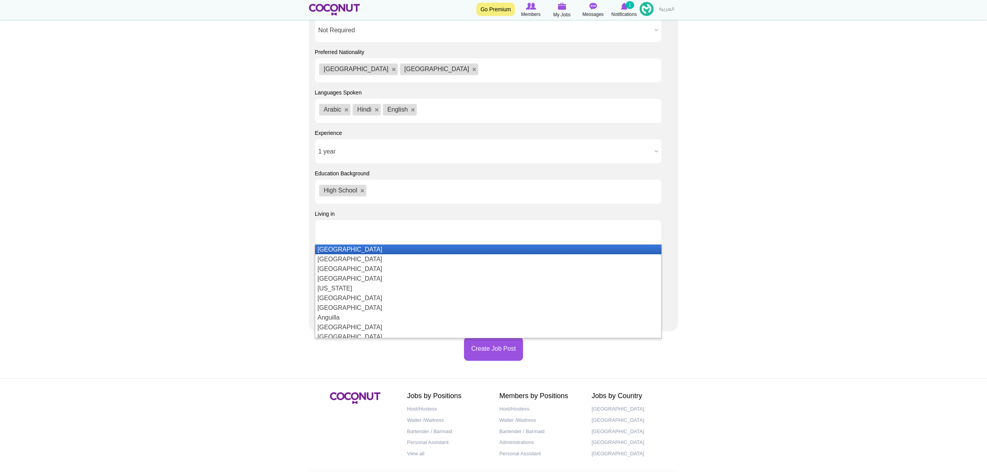
click at [341, 228] on li at bounding box center [354, 232] width 70 height 16
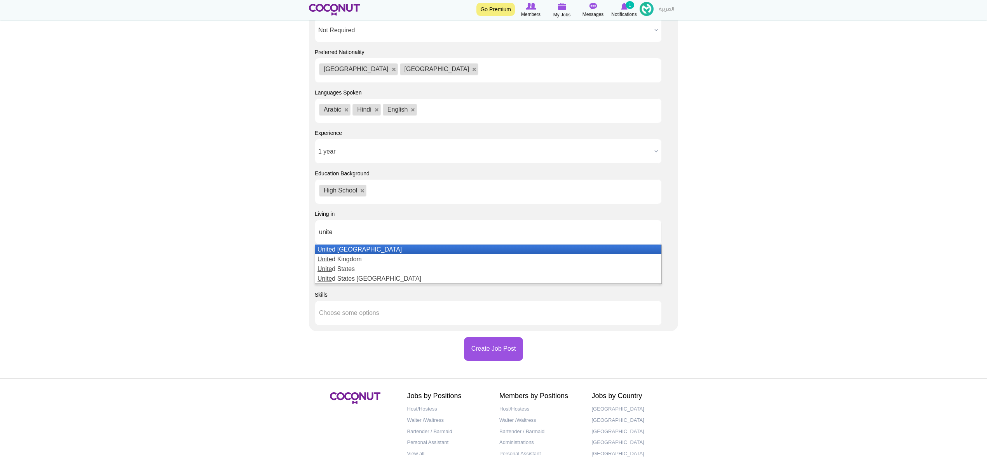
drag, startPoint x: 368, startPoint y: 246, endPoint x: 338, endPoint y: 246, distance: 29.5
click at [368, 244] on div "unite Unite d Arab Emirates Unite d Kingdom Unite d States Unite d States Minor…" at bounding box center [488, 232] width 347 height 25
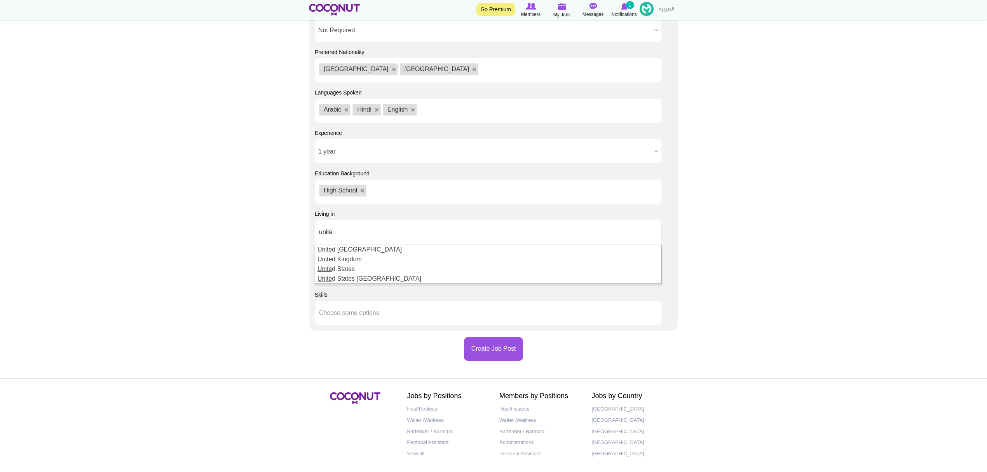
type input "Choose some options"
click at [344, 240] on li at bounding box center [354, 232] width 70 height 16
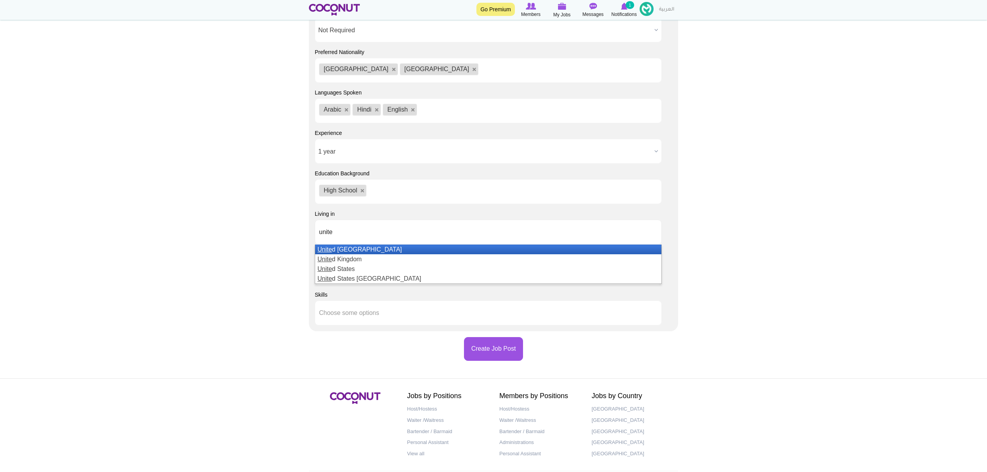
type input "unite"
click at [361, 248] on li "Unite d Arab Emirates" at bounding box center [488, 249] width 346 height 10
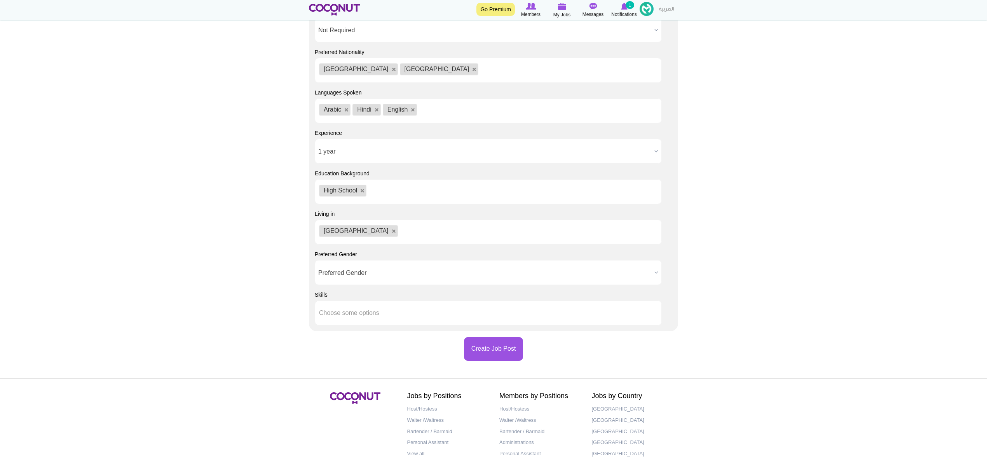
click at [405, 270] on span "Preferred Gender" at bounding box center [484, 272] width 333 height 25
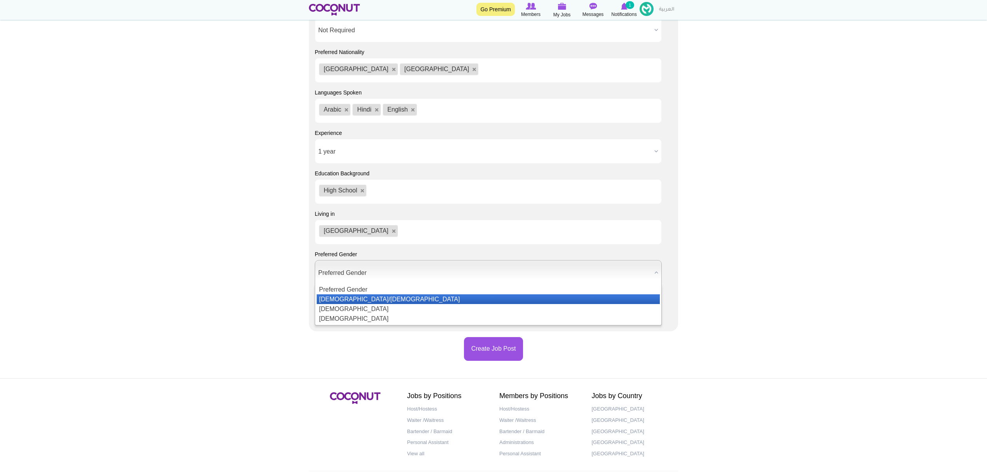
drag, startPoint x: 375, startPoint y: 299, endPoint x: 222, endPoint y: 273, distance: 155.0
click at [375, 299] on li "Male/Female" at bounding box center [488, 299] width 343 height 10
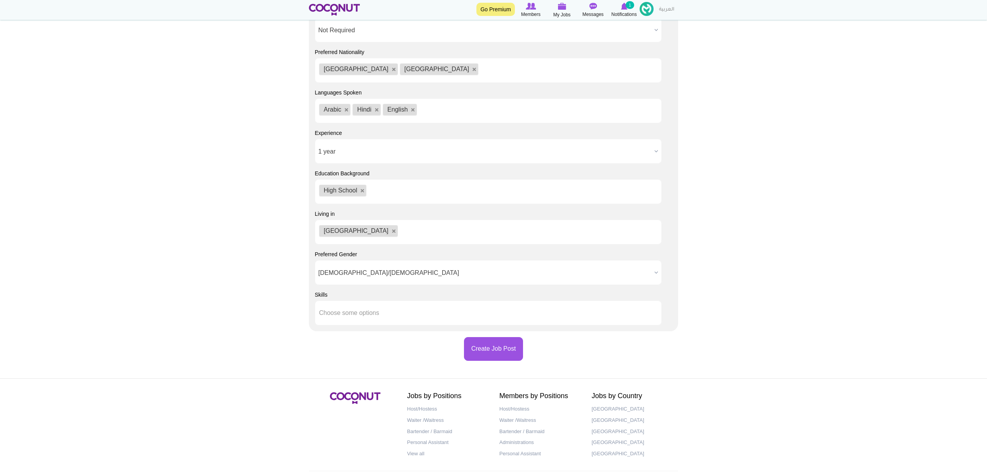
click at [341, 302] on ul at bounding box center [488, 312] width 347 height 25
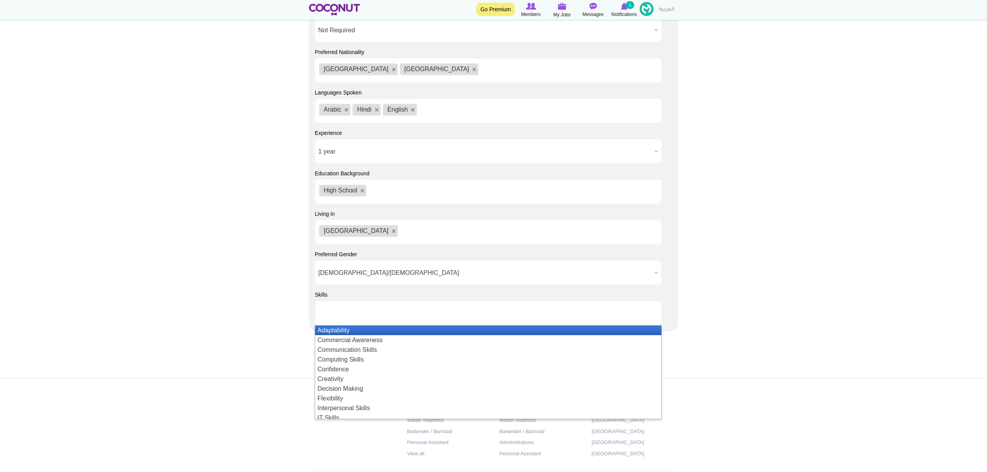
type input "Choose some options"
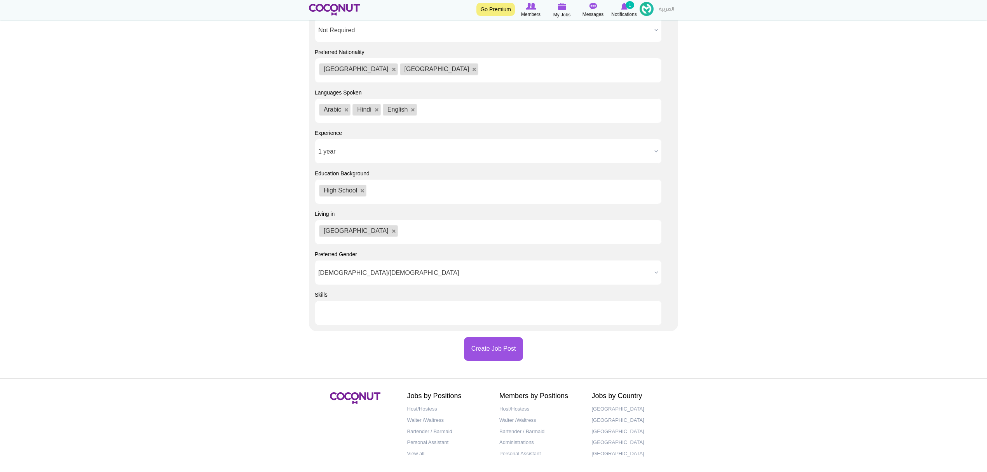
click at [340, 319] on li at bounding box center [354, 313] width 70 height 16
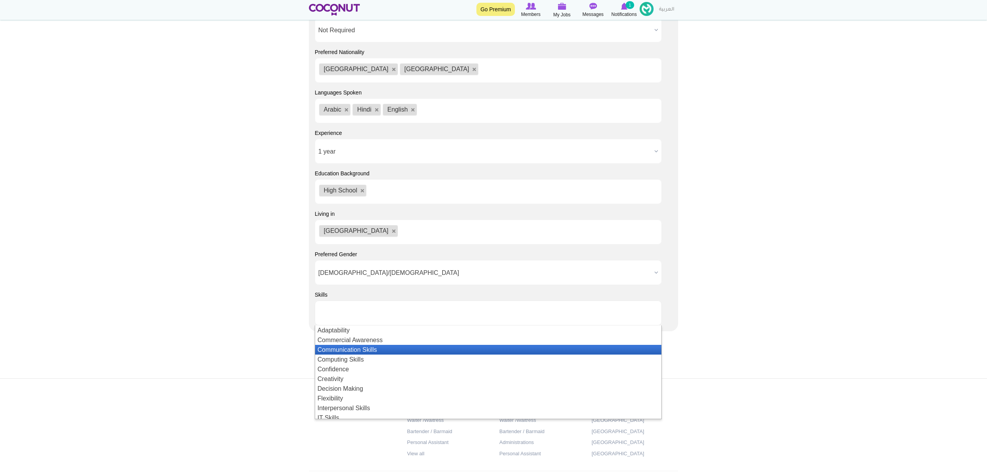
scroll to position [52, 0]
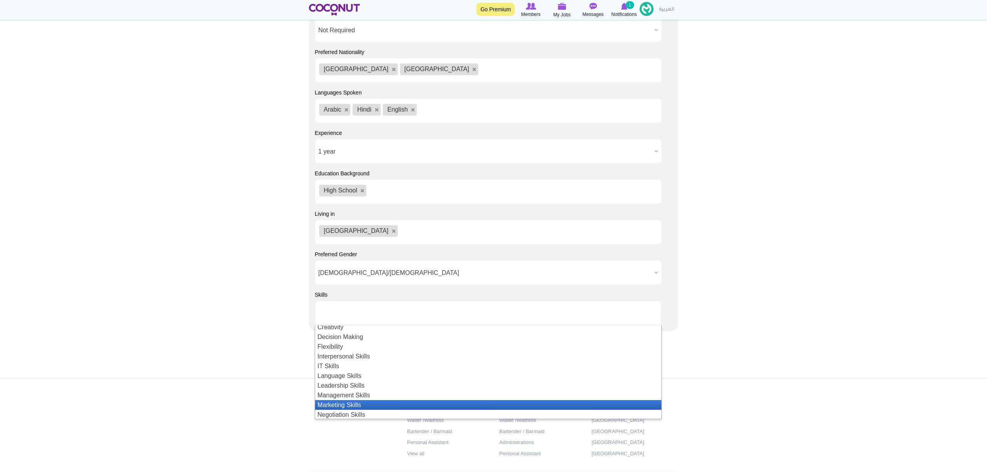
click at [373, 402] on li "Marketing Skills" at bounding box center [488, 405] width 346 height 10
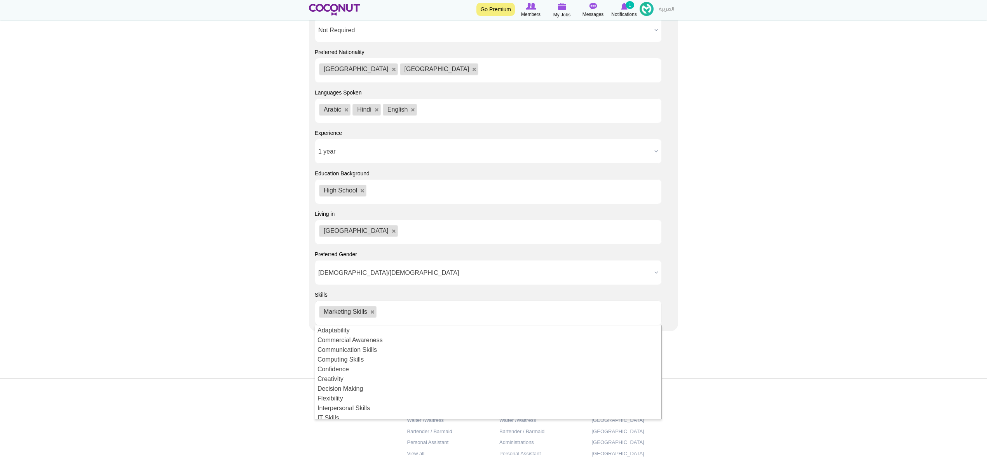
click at [408, 311] on ul "Marketing Skills" at bounding box center [488, 312] width 347 height 25
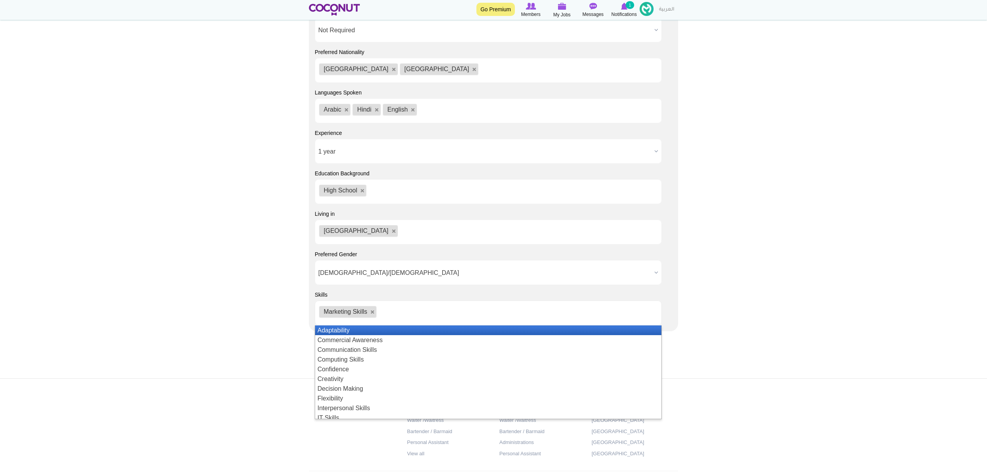
click at [410, 319] on ul "Marketing Skills" at bounding box center [488, 312] width 347 height 25
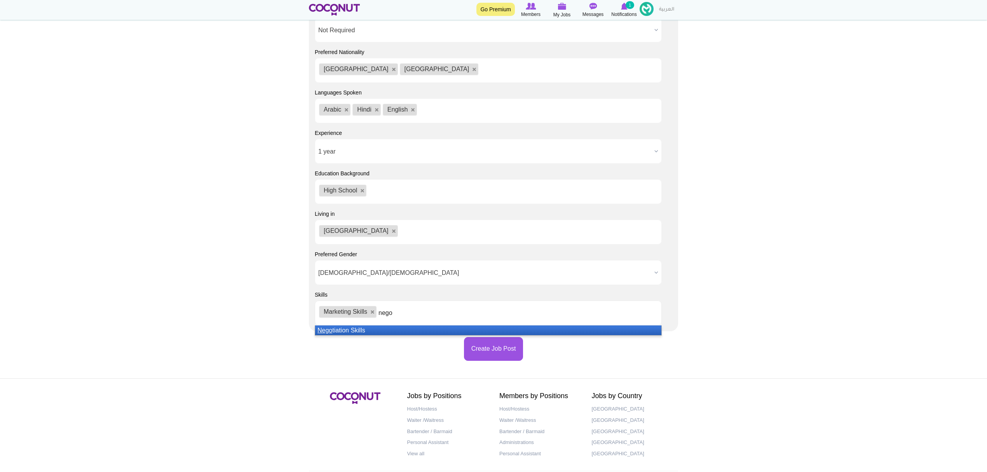
type input "nego"
click at [348, 328] on li "Nego tiation Skills" at bounding box center [488, 330] width 346 height 10
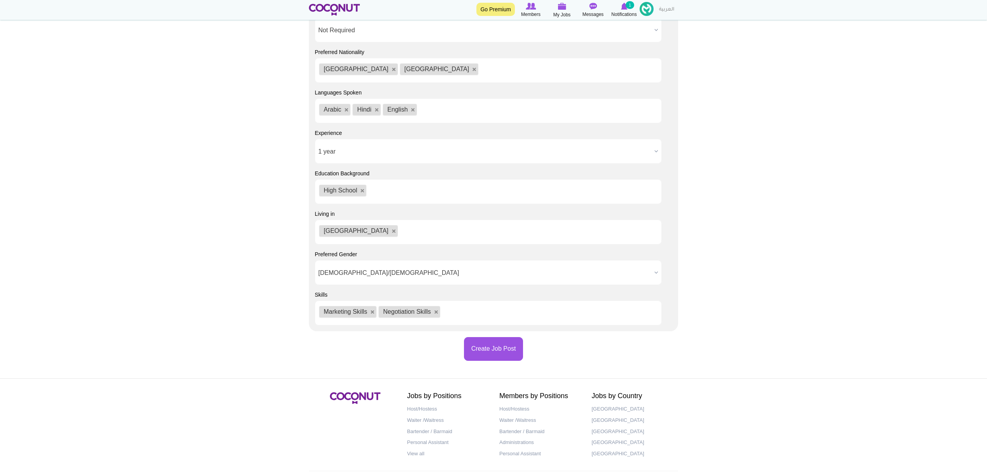
click at [470, 316] on ul "Marketing Skills Negotiation Skills" at bounding box center [488, 312] width 347 height 25
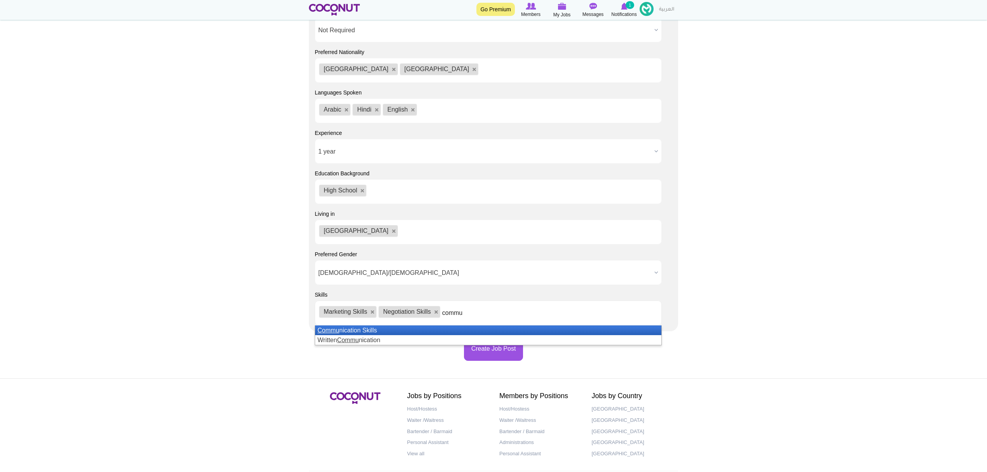
type input "commu"
click at [358, 328] on li "Commu nication Skills" at bounding box center [488, 330] width 346 height 10
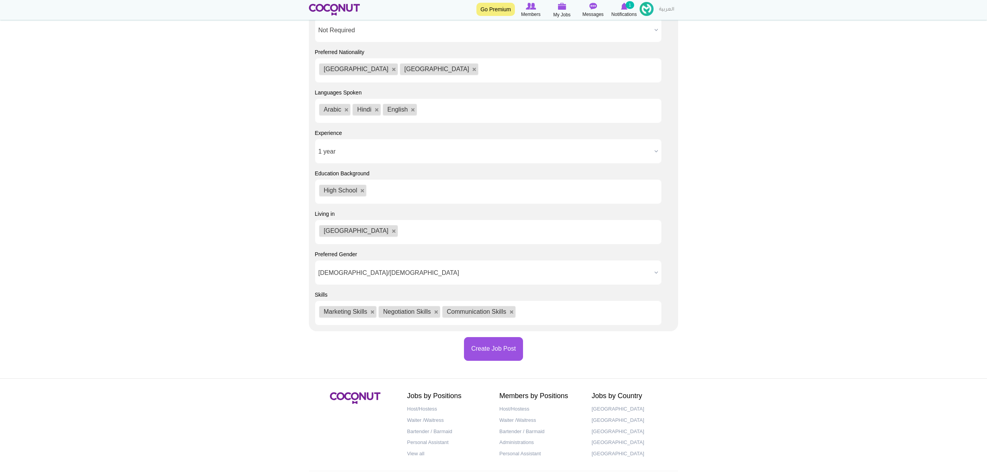
click at [507, 354] on button "Create Job Post" at bounding box center [493, 349] width 59 height 24
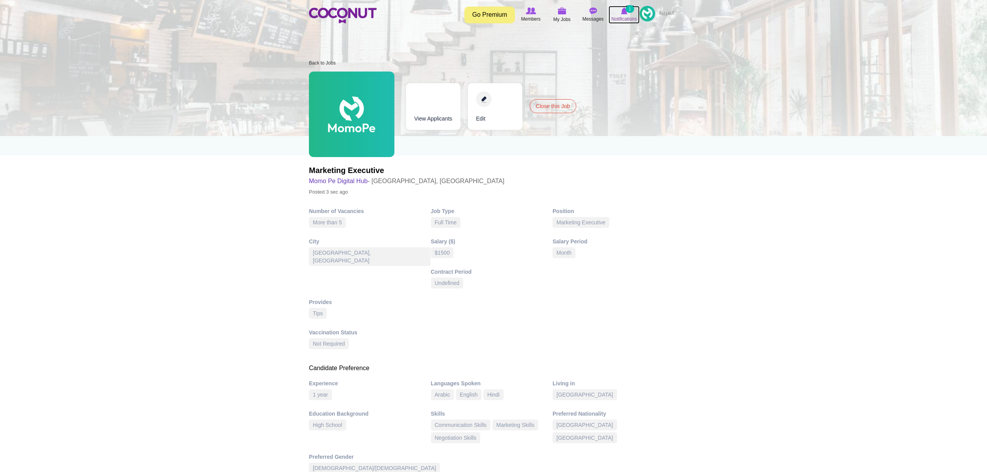
click at [627, 11] on small "1" at bounding box center [630, 9] width 9 height 8
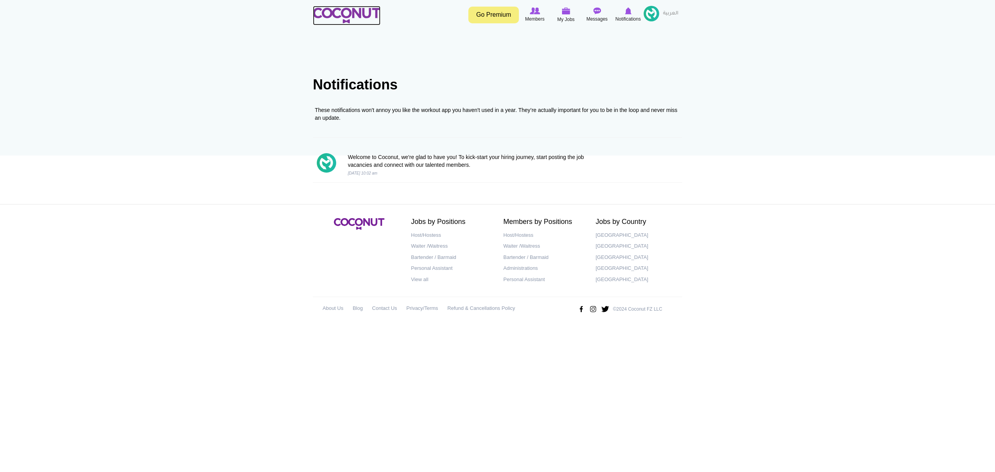
click at [362, 14] on img at bounding box center [347, 16] width 68 height 16
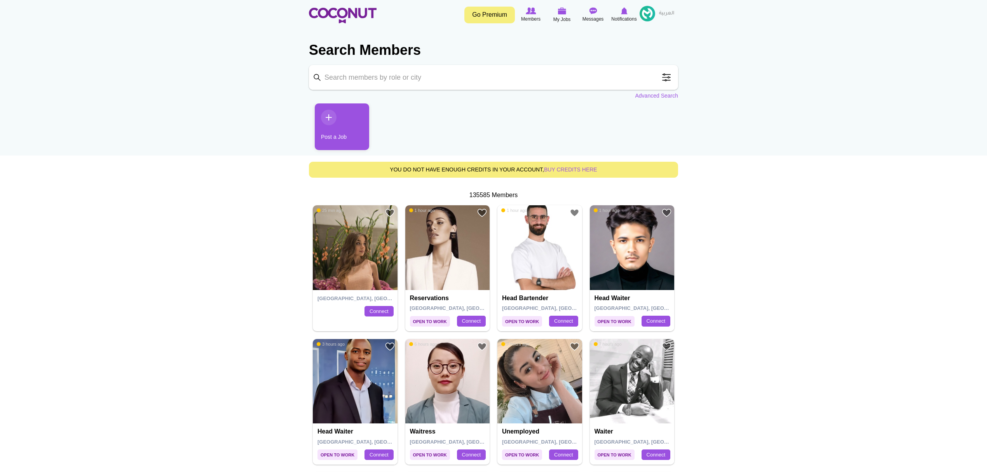
click at [562, 13] on img at bounding box center [562, 10] width 9 height 7
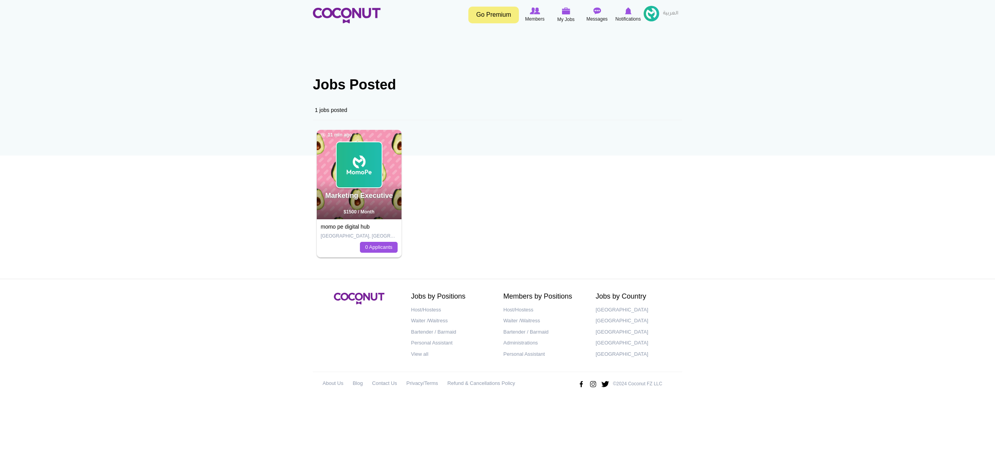
click at [802, 94] on body "Toggle navigation Go Premium Members My Jobs Post a Job Messages Notifications …" at bounding box center [497, 202] width 995 height 404
